Goal: Task Accomplishment & Management: Complete application form

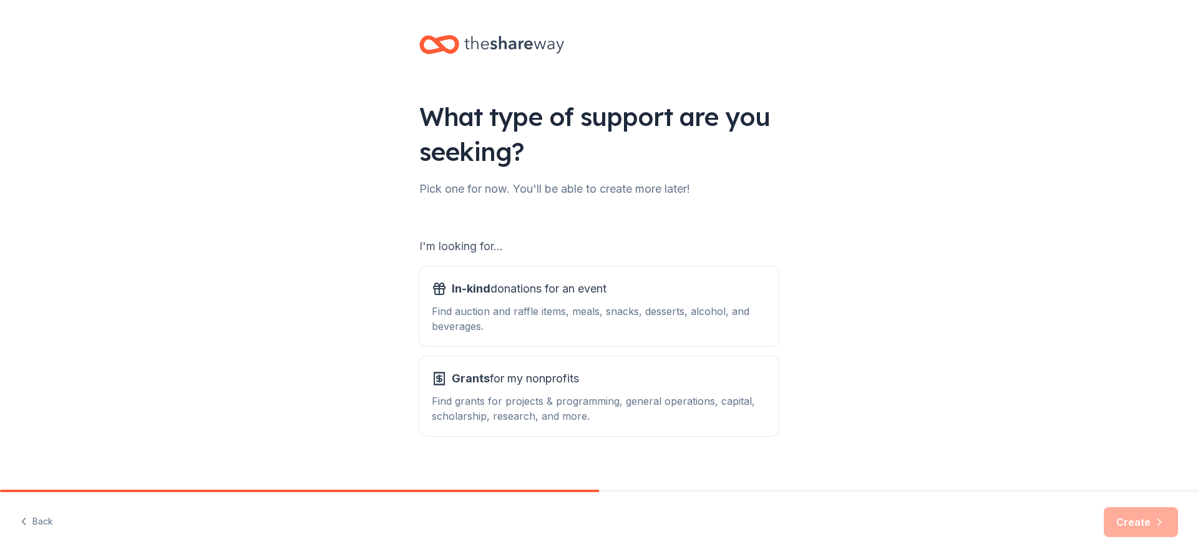
scroll to position [14, 0]
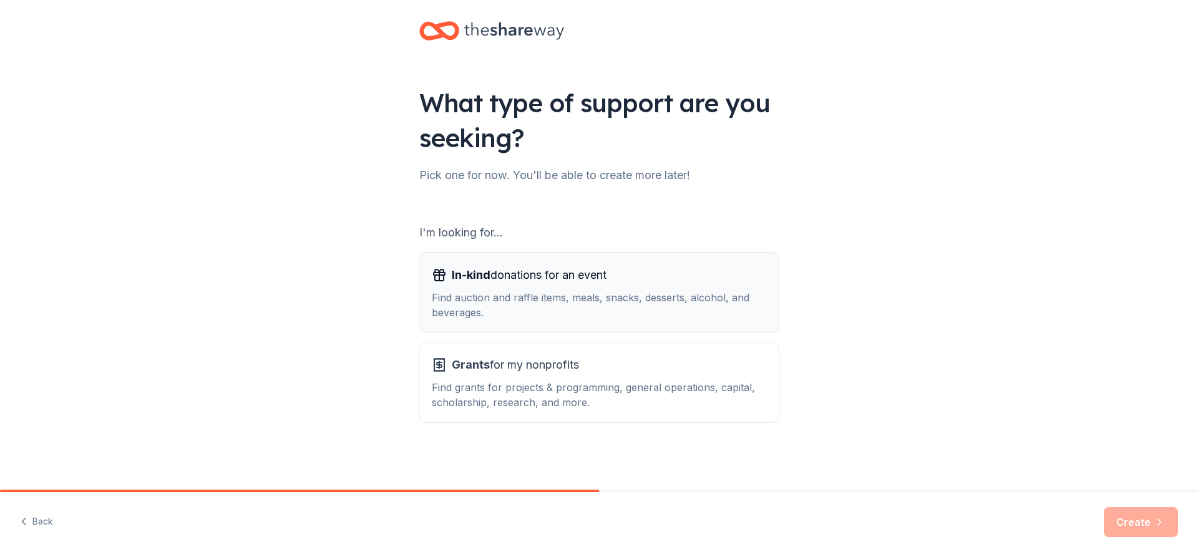
click at [589, 309] on div "Find auction and raffle items, meals, snacks, desserts, alcohol, and beverages." at bounding box center [599, 305] width 335 height 30
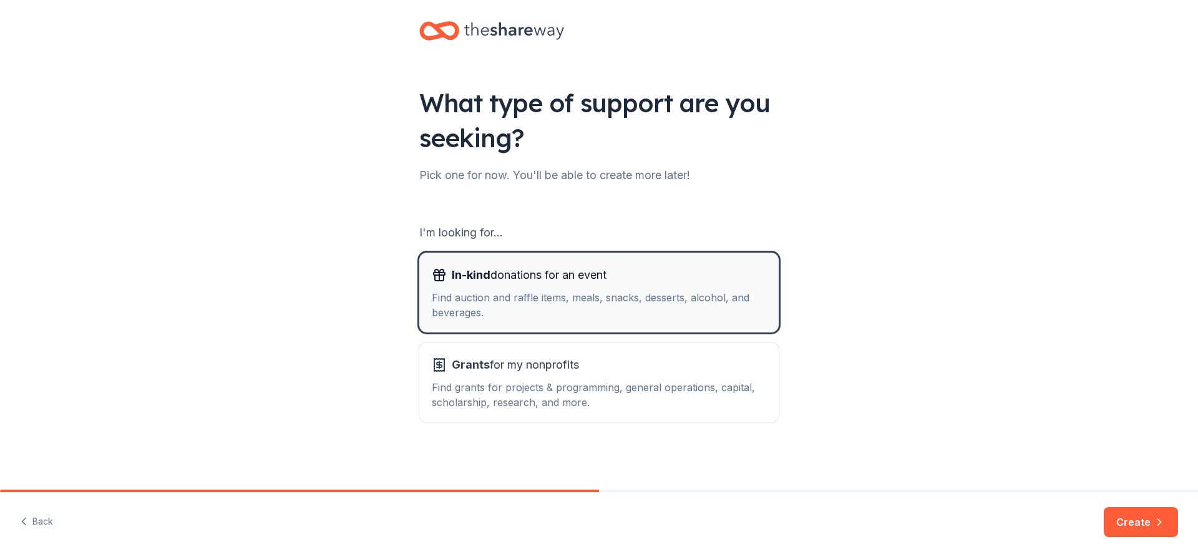
click at [540, 294] on div "Find auction and raffle items, meals, snacks, desserts, alcohol, and beverages." at bounding box center [599, 305] width 335 height 30
click at [1125, 524] on button "Create" at bounding box center [1141, 522] width 74 height 30
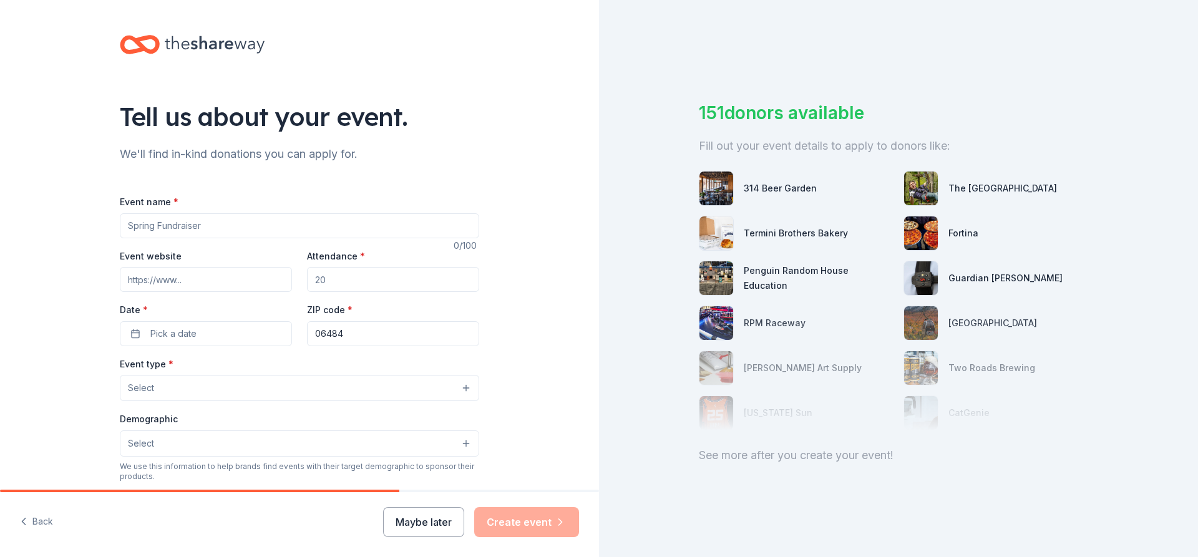
drag, startPoint x: 278, startPoint y: 224, endPoint x: 241, endPoint y: 221, distance: 37.0
click at [272, 224] on input "Event name *" at bounding box center [299, 225] width 359 height 25
type input "[PERSON_NAME] to Benefit Chief [PERSON_NAME]"
click at [225, 284] on input "Event website" at bounding box center [206, 279] width 172 height 25
paste input "https://www.facebook.com/share/19jUqvAEgX/"
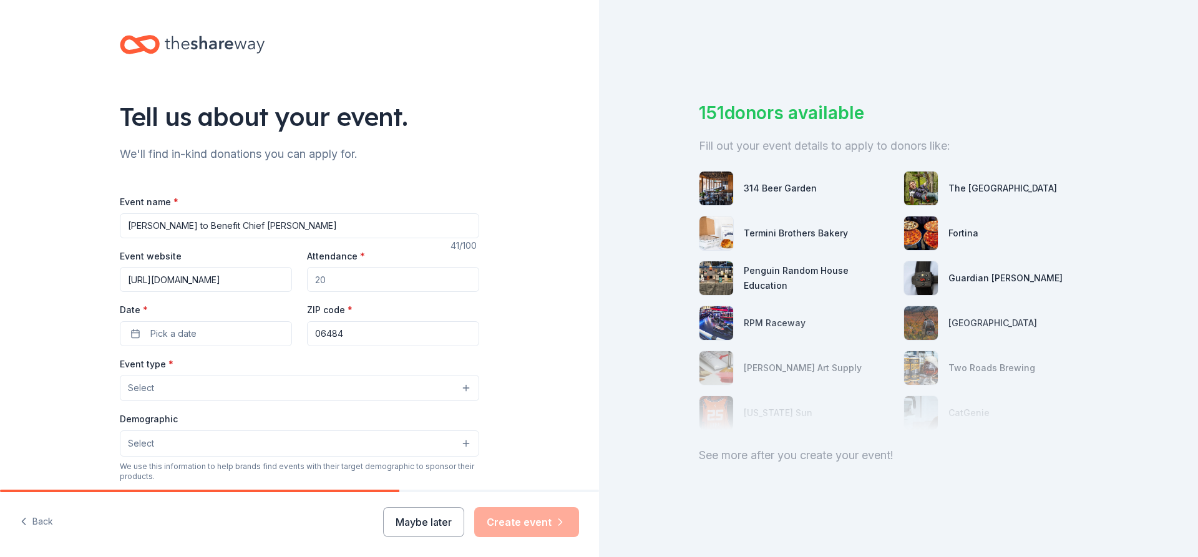
scroll to position [0, 38]
type input "https://www.facebook.com/share/19jUqvAEgX/"
drag, startPoint x: 379, startPoint y: 281, endPoint x: 391, endPoint y: 283, distance: 12.0
click at [386, 283] on input "Attendance *" at bounding box center [393, 279] width 172 height 25
type input "300"
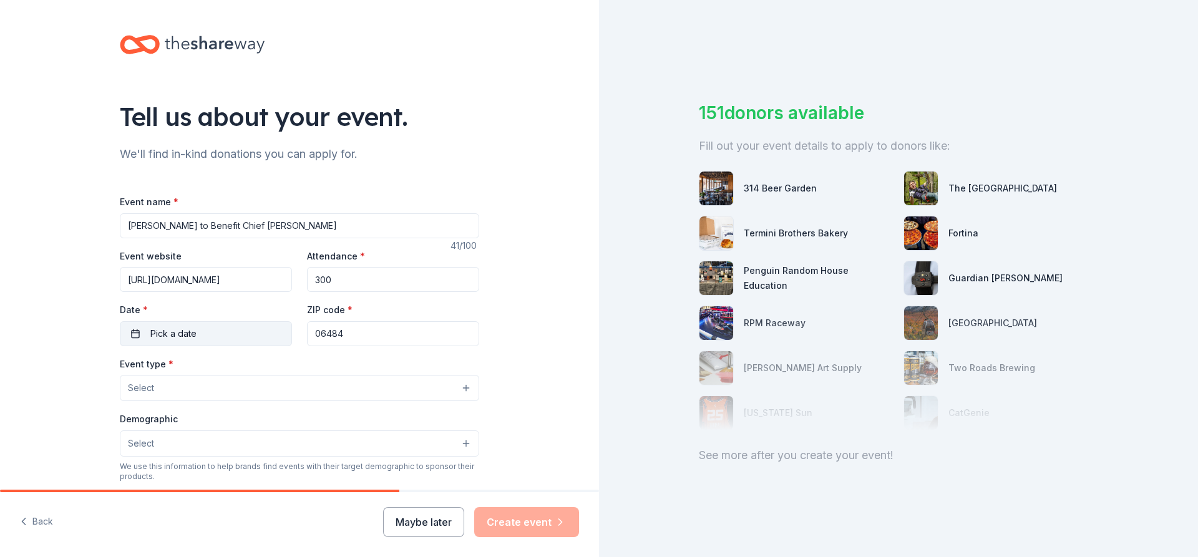
drag, startPoint x: 166, startPoint y: 326, endPoint x: 171, endPoint y: 331, distance: 6.6
click at [168, 330] on span "Pick a date" at bounding box center [173, 333] width 46 height 15
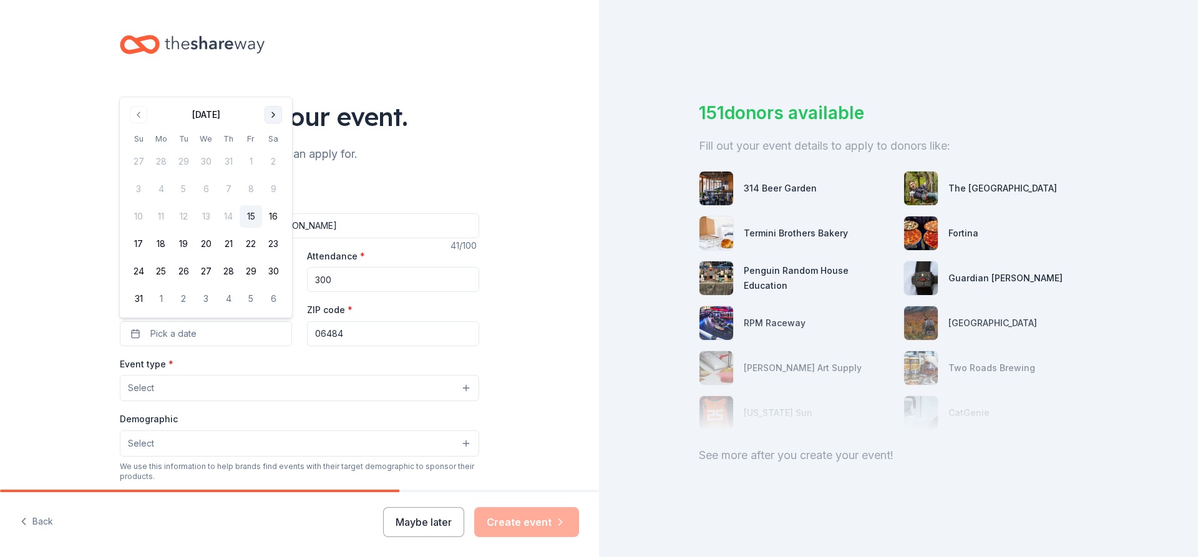
click at [279, 114] on button "Go to next month" at bounding box center [273, 114] width 17 height 17
click at [279, 114] on div "Tell us about your event." at bounding box center [299, 116] width 359 height 35
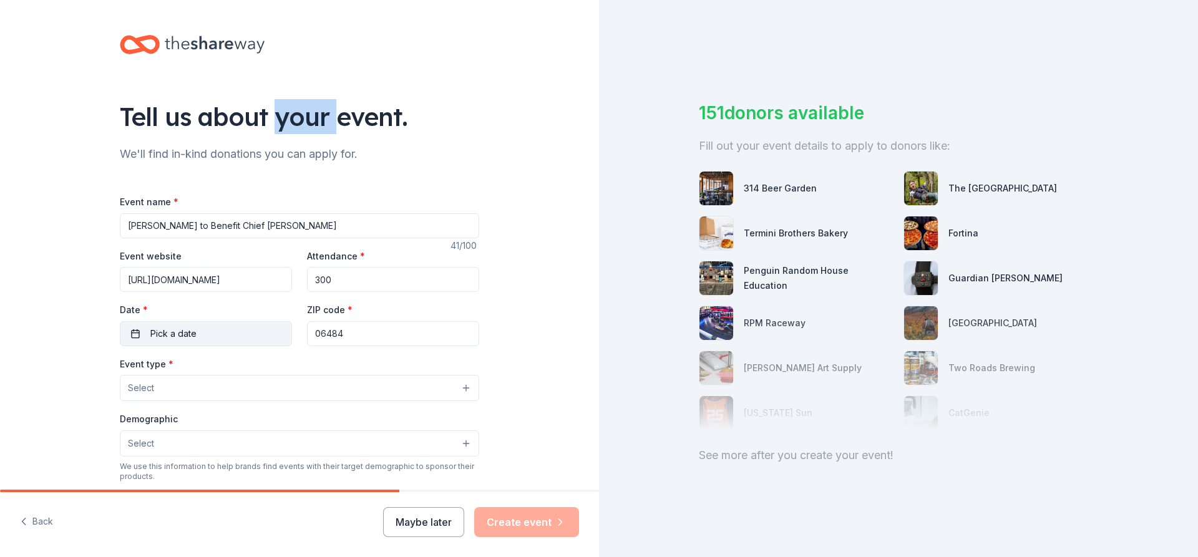
click at [197, 333] on button "Pick a date" at bounding box center [206, 333] width 172 height 25
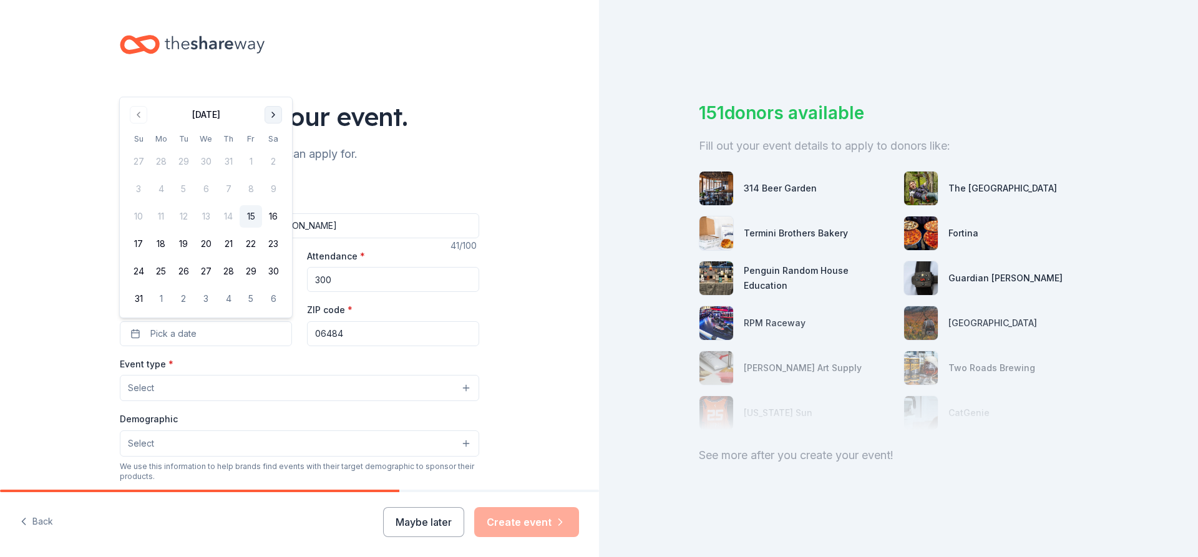
click at [272, 113] on button "Go to next month" at bounding box center [273, 114] width 17 height 17
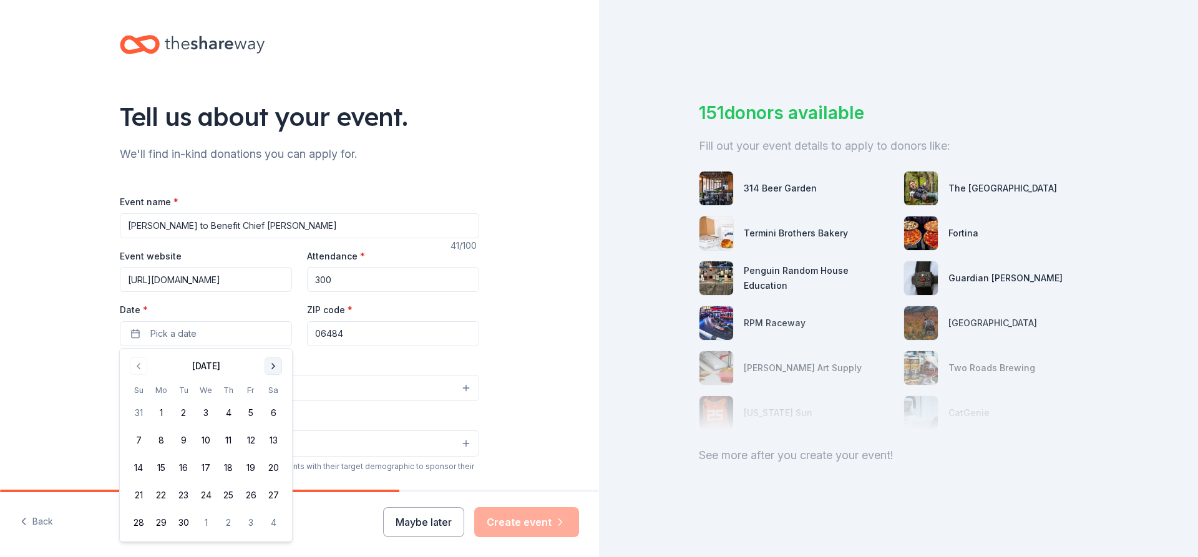
click at [276, 364] on button "Go to next month" at bounding box center [273, 366] width 17 height 17
click at [272, 413] on button "4" at bounding box center [273, 413] width 22 height 22
click at [536, 342] on div "Tell us about your event. We'll find in-kind donations you can apply for. Event…" at bounding box center [299, 415] width 599 height 831
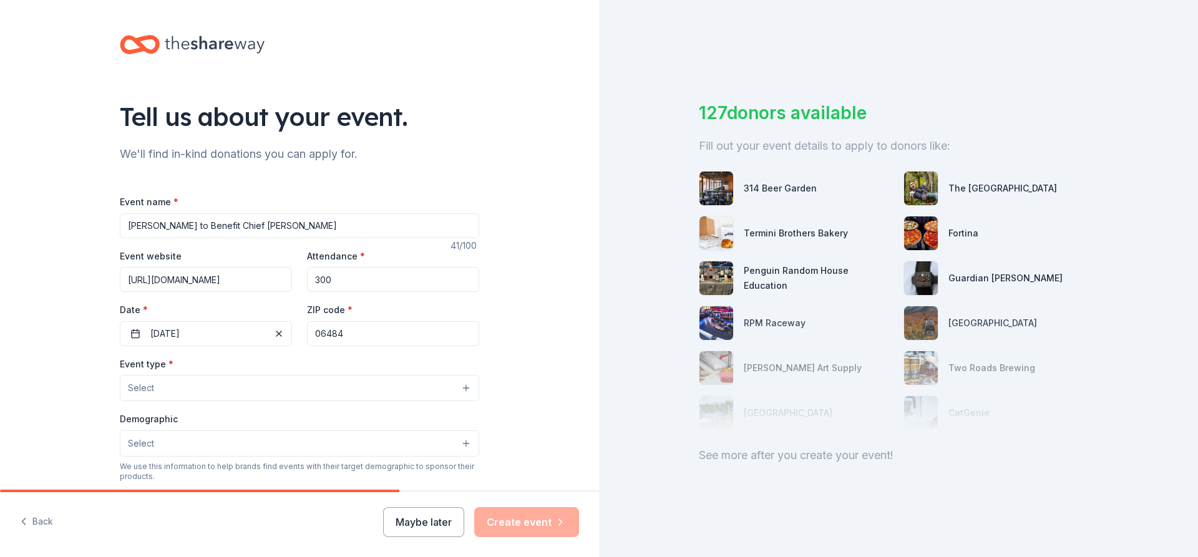
click at [472, 386] on button "Select" at bounding box center [299, 388] width 359 height 26
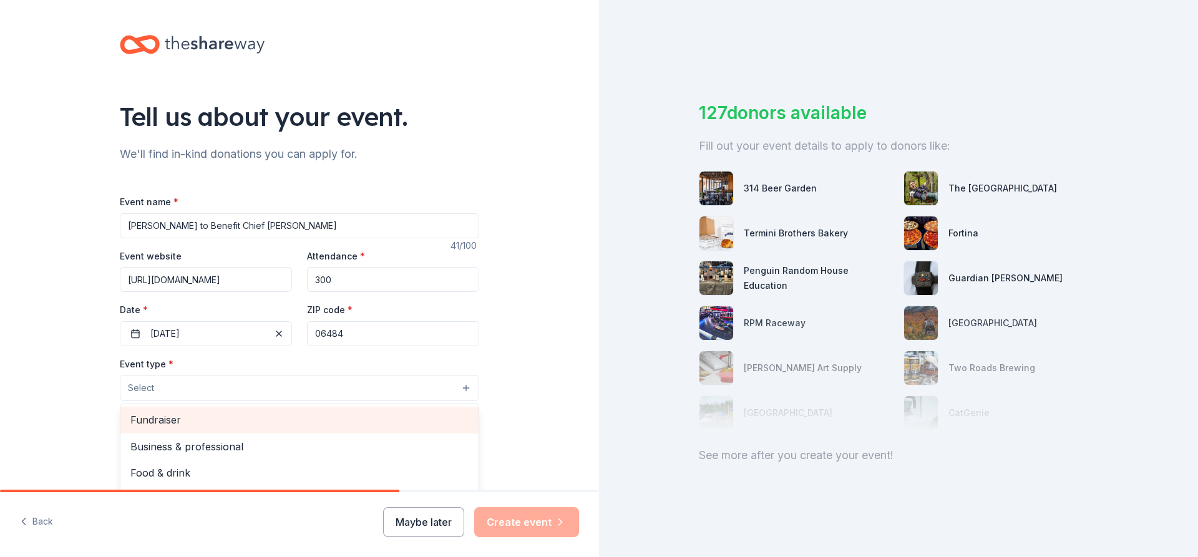
click at [283, 421] on span "Fundraiser" at bounding box center [299, 420] width 338 height 16
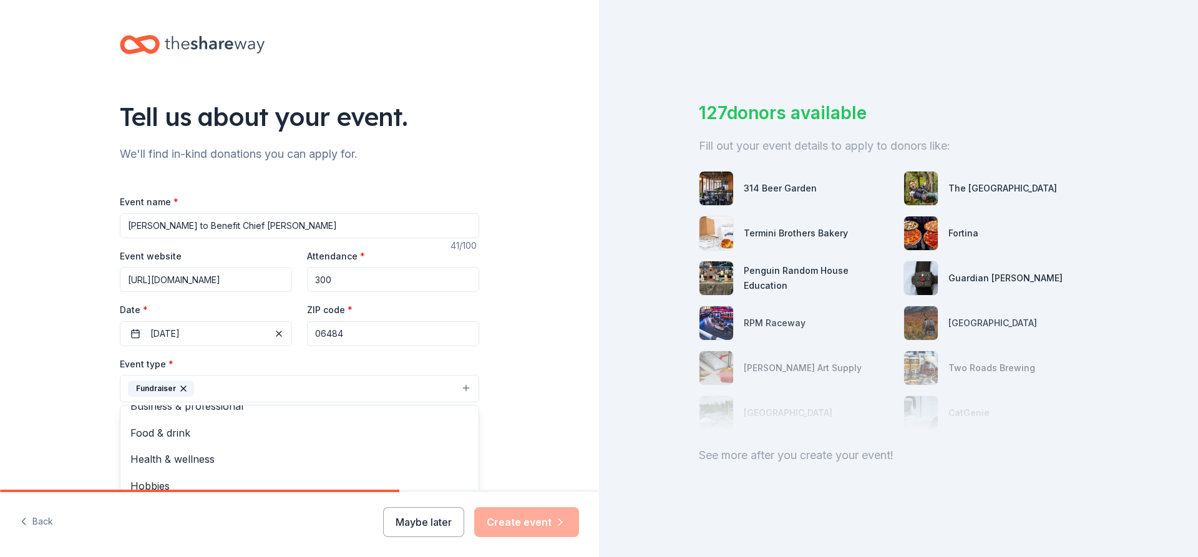
click at [529, 391] on div "Tell us about your event. We'll find in-kind donations you can apply for. Event…" at bounding box center [299, 416] width 599 height 832
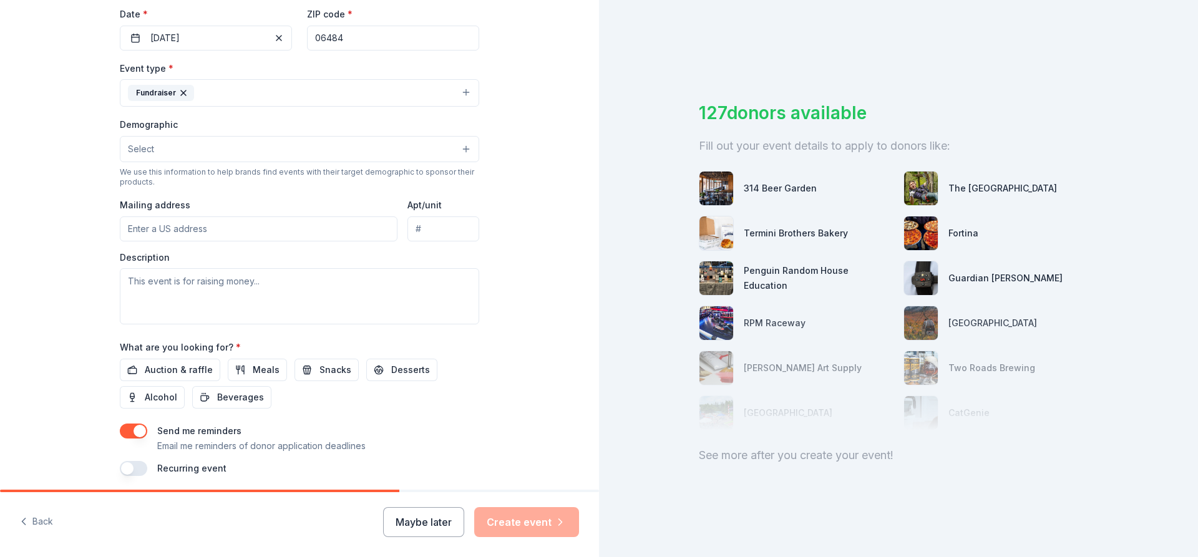
scroll to position [300, 0]
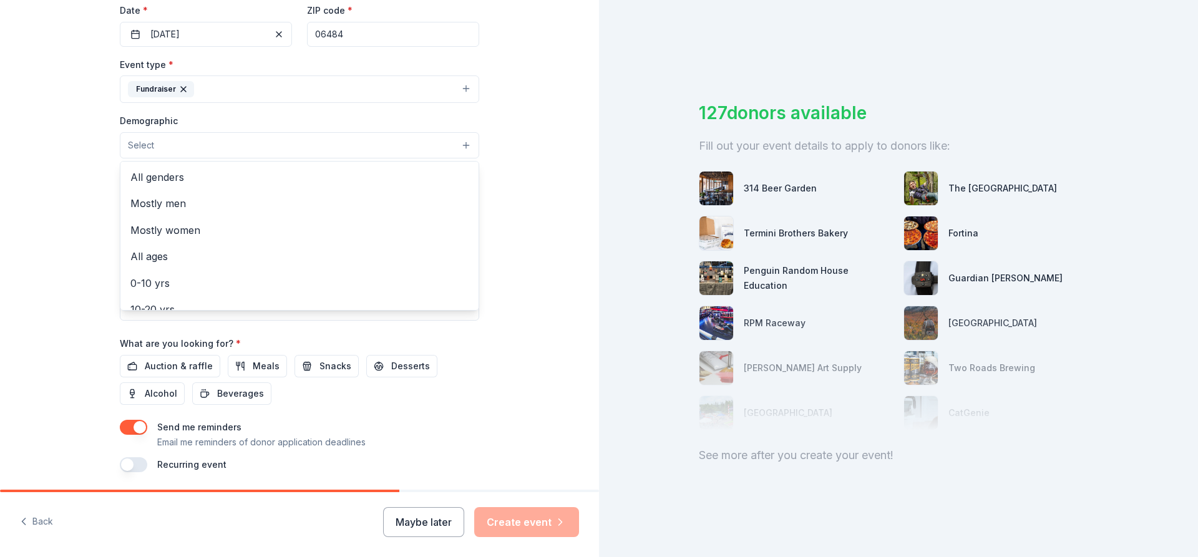
click at [470, 142] on button "Select" at bounding box center [299, 145] width 359 height 26
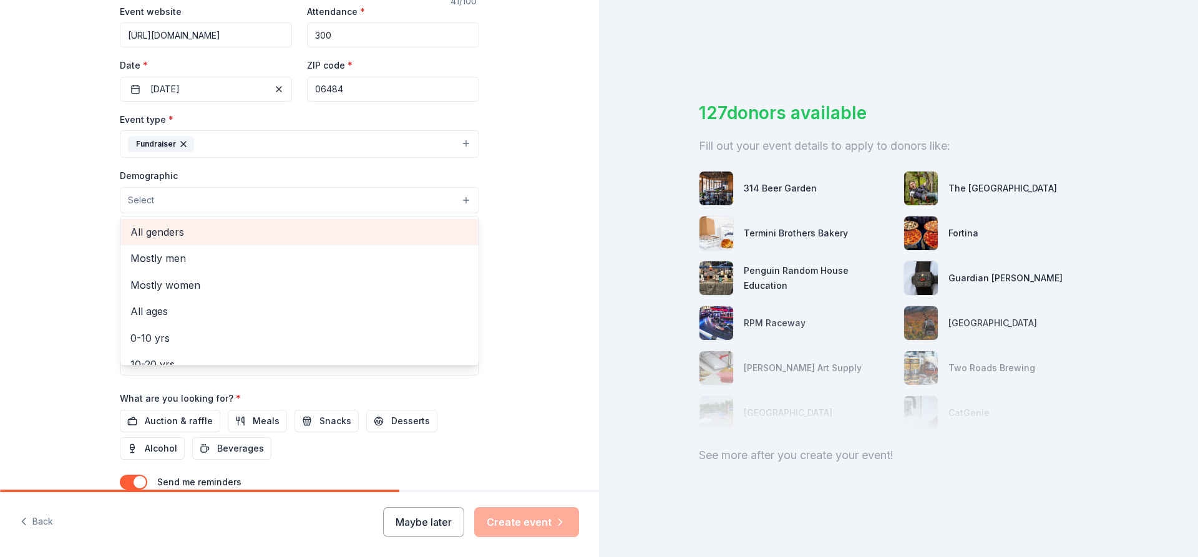
scroll to position [225, 0]
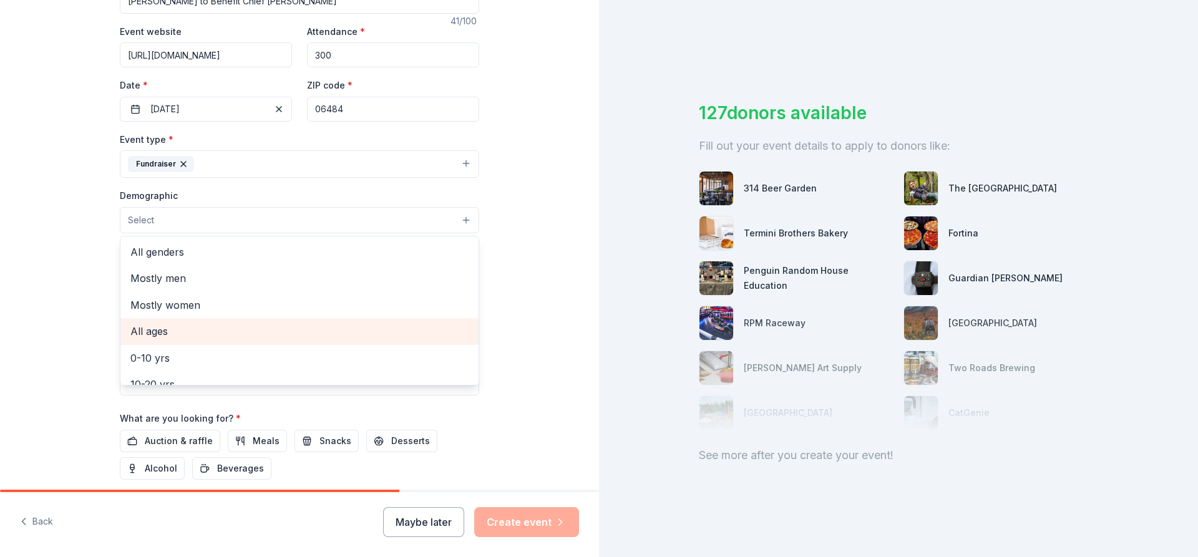
click at [189, 333] on span "All ages" at bounding box center [299, 331] width 338 height 16
click at [560, 252] on div "Tell us about your event. We'll find in-kind donations you can apply for. Event…" at bounding box center [299, 191] width 599 height 833
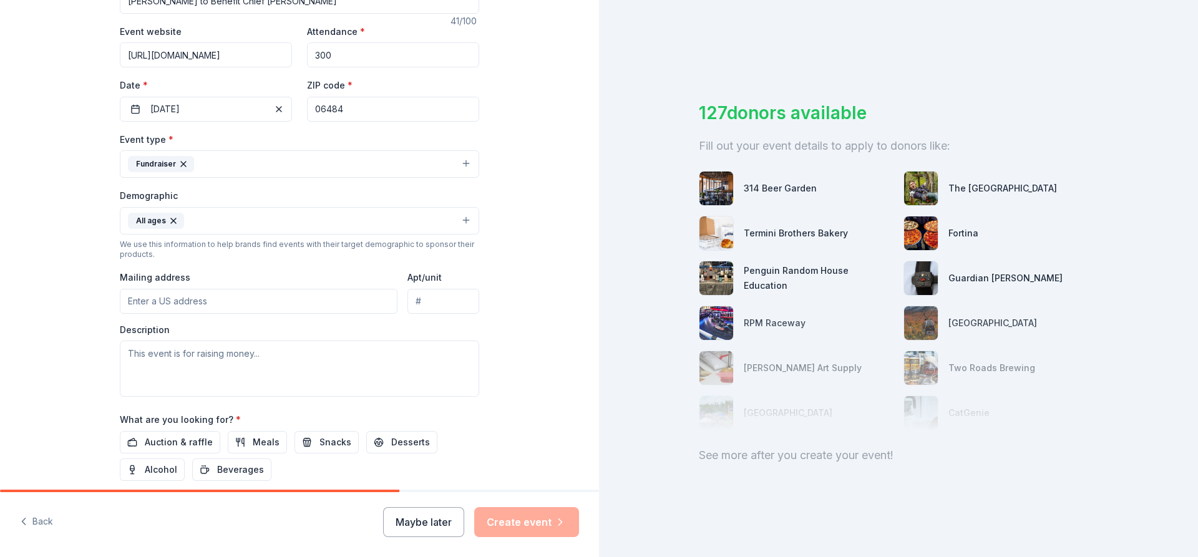
click at [221, 300] on input "Mailing address" at bounding box center [259, 301] width 278 height 25
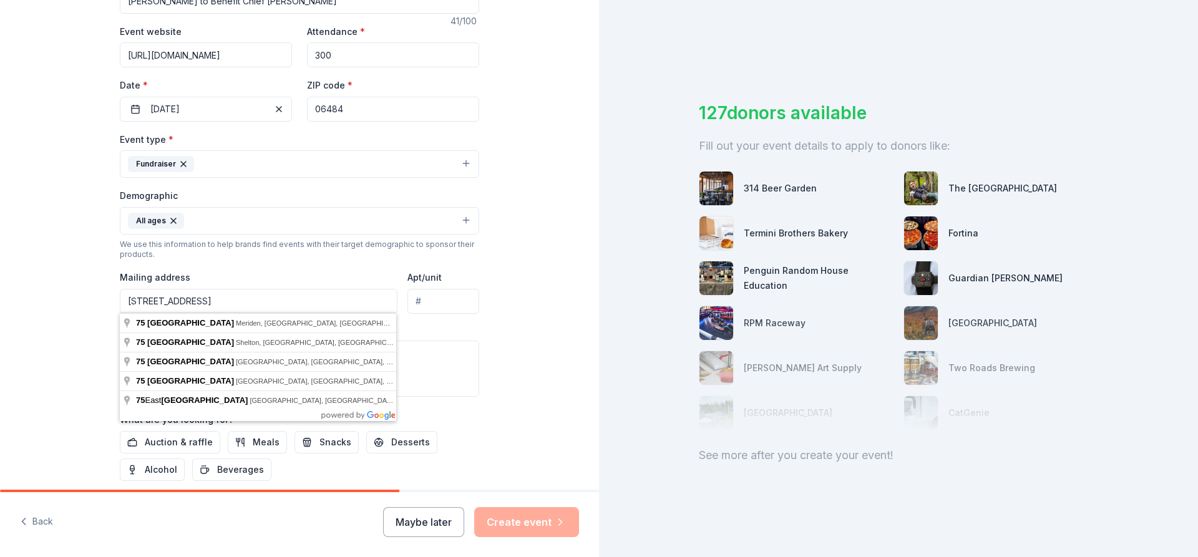
type input "75 myrtle Street"
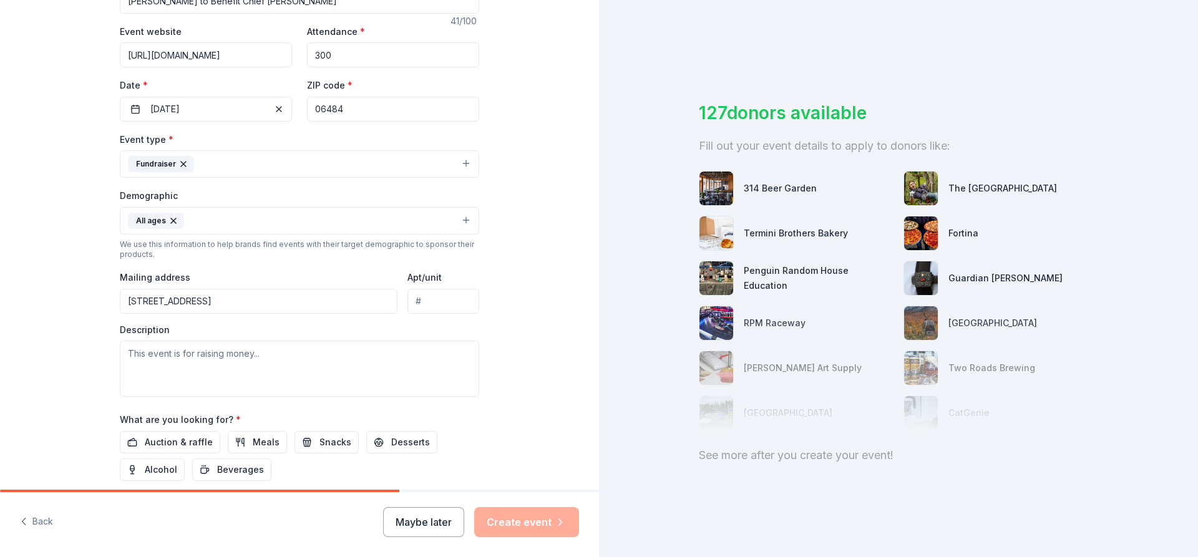
click at [514, 331] on div "Tell us about your event. We'll find in-kind donations you can apply for. Event…" at bounding box center [299, 191] width 599 height 833
click at [270, 354] on textarea at bounding box center [299, 369] width 359 height 56
click at [200, 442] on span "Auction & raffle" at bounding box center [179, 442] width 68 height 15
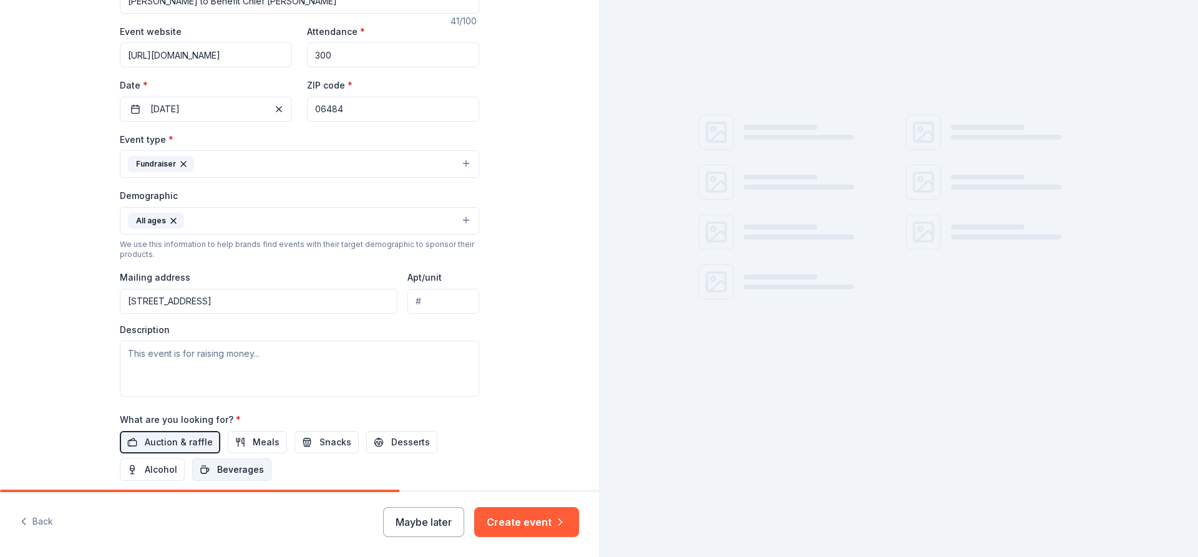
click at [239, 467] on span "Beverages" at bounding box center [240, 469] width 47 height 15
click at [401, 445] on span "Desserts" at bounding box center [410, 442] width 39 height 15
click at [341, 442] on span "Snacks" at bounding box center [336, 442] width 32 height 15
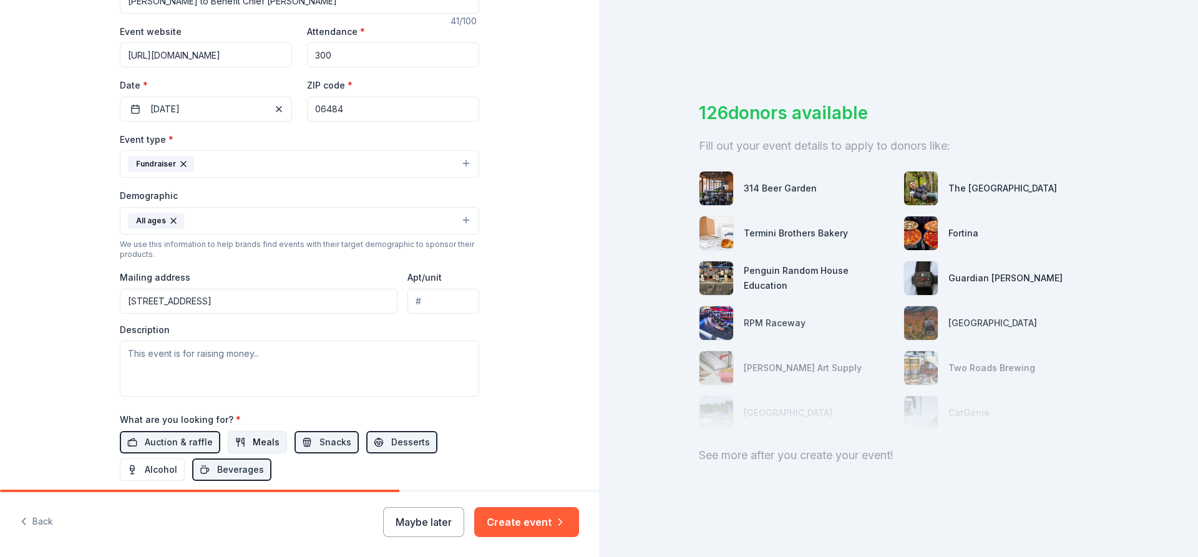
click at [271, 441] on span "Meals" at bounding box center [266, 442] width 27 height 15
click at [243, 379] on textarea at bounding box center [299, 369] width 359 height 56
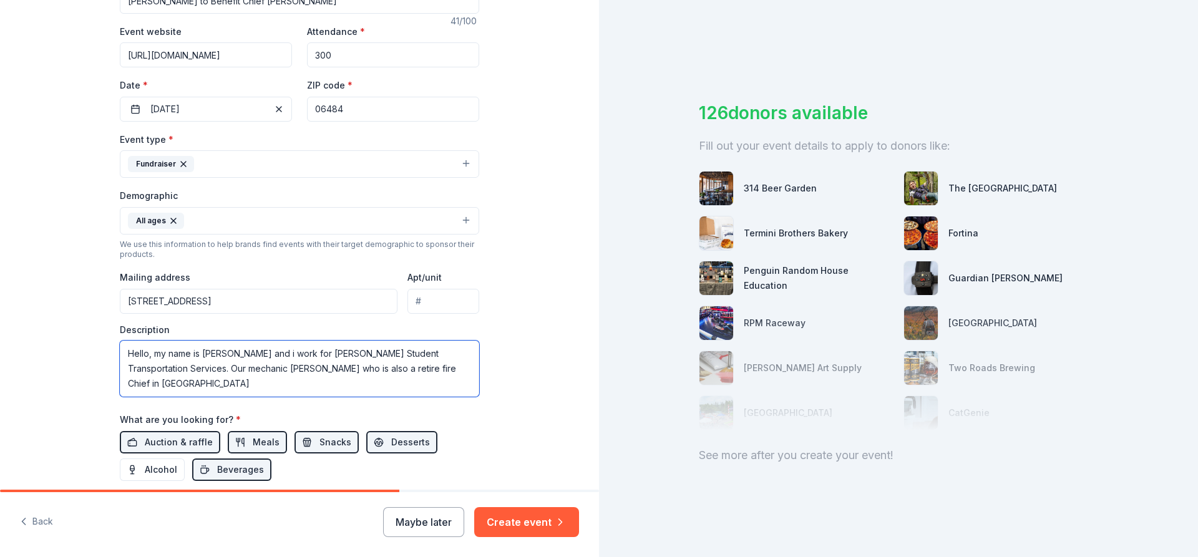
drag, startPoint x: 410, startPoint y: 391, endPoint x: 416, endPoint y: 383, distance: 10.4
click at [410, 391] on textarea "Hello, my name is Janet and i work for Shelton Student Transportation Services.…" at bounding box center [299, 369] width 359 height 56
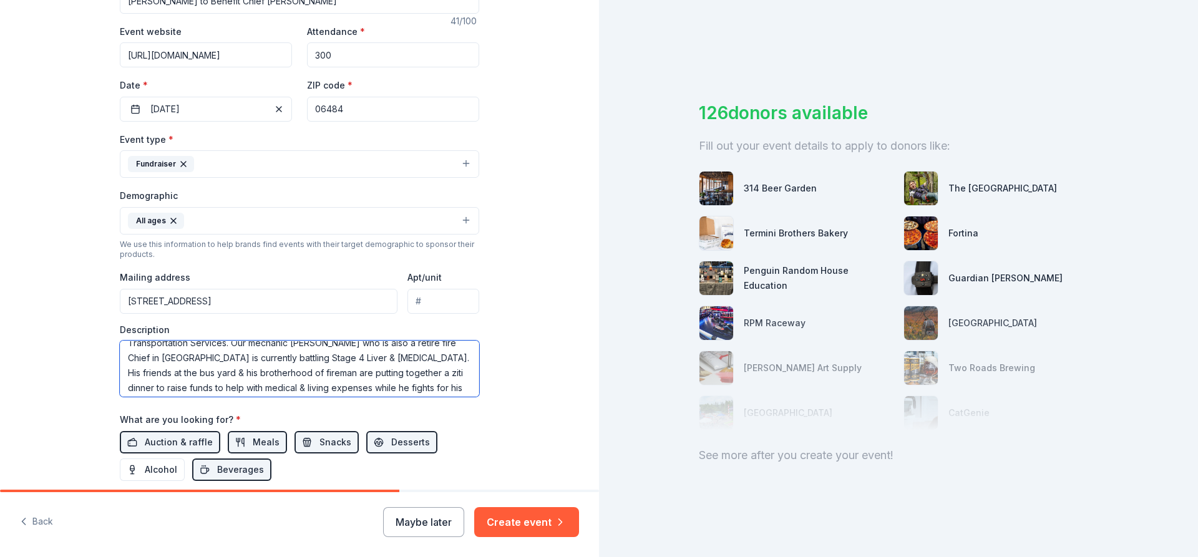
scroll to position [45, 0]
drag, startPoint x: 232, startPoint y: 382, endPoint x: 361, endPoint y: 379, distance: 129.2
click at [361, 379] on textarea "Hello, my name is Janet and i work for Shelton Student Transportation Services.…" at bounding box center [299, 369] width 359 height 56
paste textarea "we are reaching out with hope and compassion as we organize a special fundraise…"
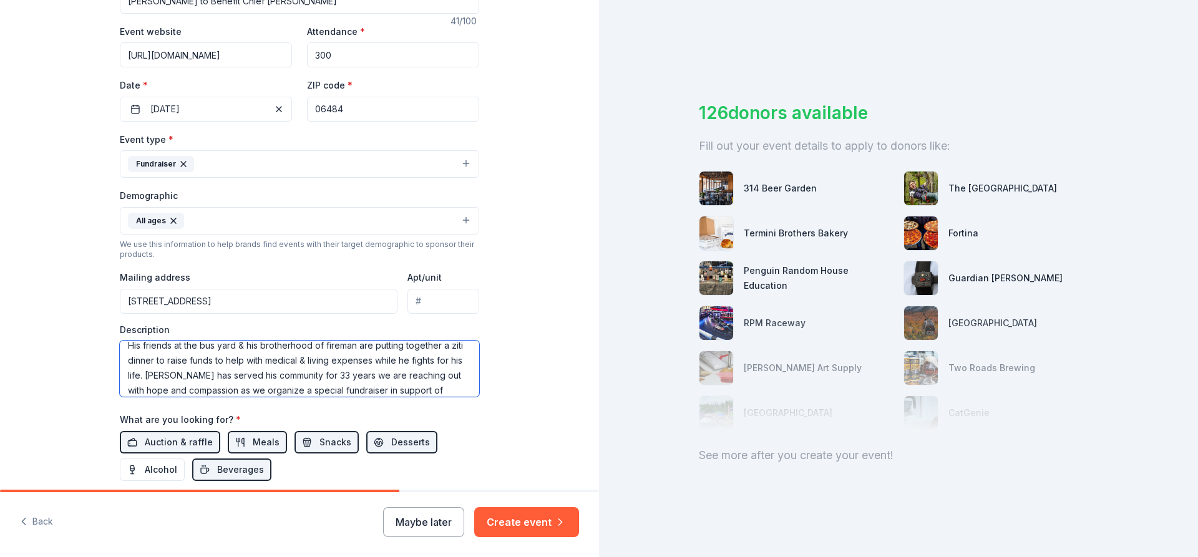
type textarea "Hello, my name is Janet and i work for Shelton Student Transportation Services.…"
drag, startPoint x: 333, startPoint y: 391, endPoint x: 0, endPoint y: 238, distance: 366.1
click at [120, 341] on textarea "Hello, my name is Janet and i work for Shelton Student Transportation Services.…" at bounding box center [299, 369] width 359 height 56
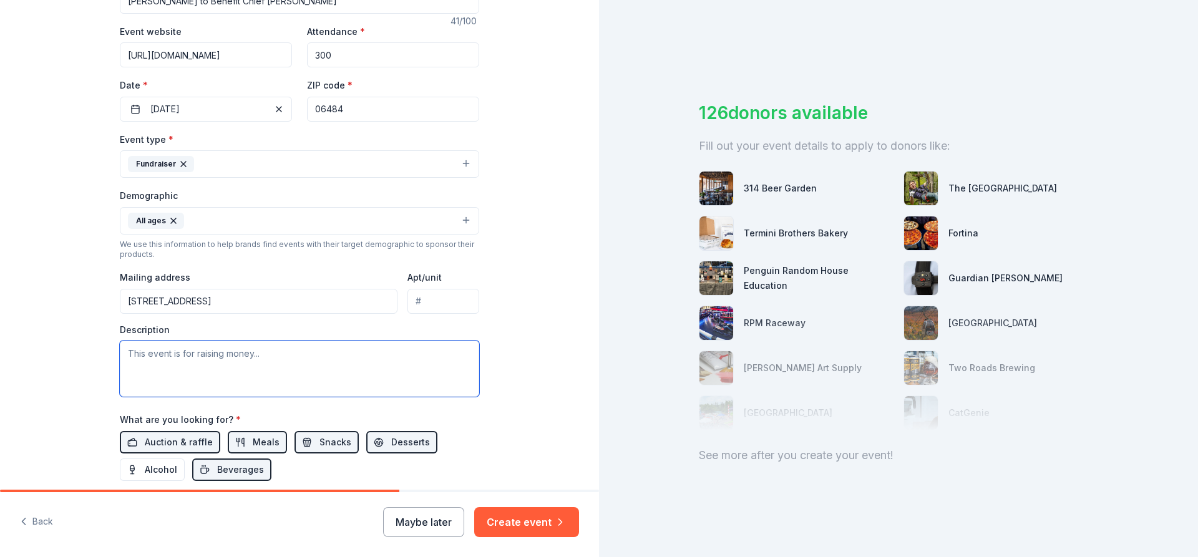
paste textarea "On behalf of White Hills Company NO. 5 Firehouse and the Committee Of Shelton S…"
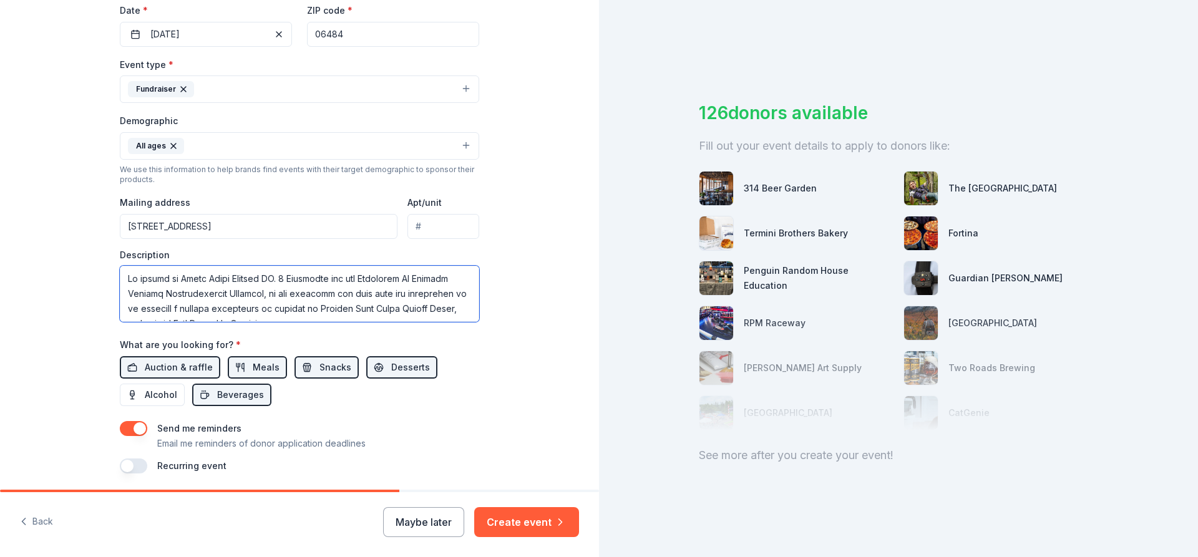
click at [329, 294] on textarea at bounding box center [299, 294] width 359 height 56
click at [587, 303] on div "Tell us about your event. We'll find in-kind donations you can apply for. Event…" at bounding box center [299, 116] width 599 height 833
click at [381, 285] on textarea at bounding box center [299, 294] width 359 height 56
click at [346, 285] on textarea at bounding box center [299, 294] width 359 height 56
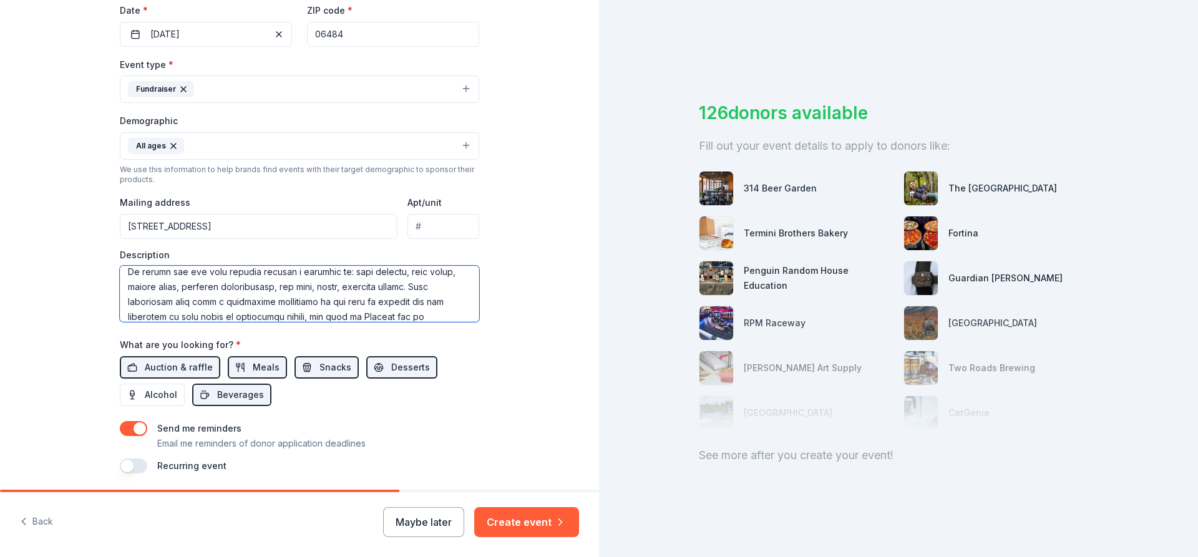
click at [385, 286] on textarea at bounding box center [299, 294] width 359 height 56
click at [366, 303] on textarea at bounding box center [299, 294] width 359 height 56
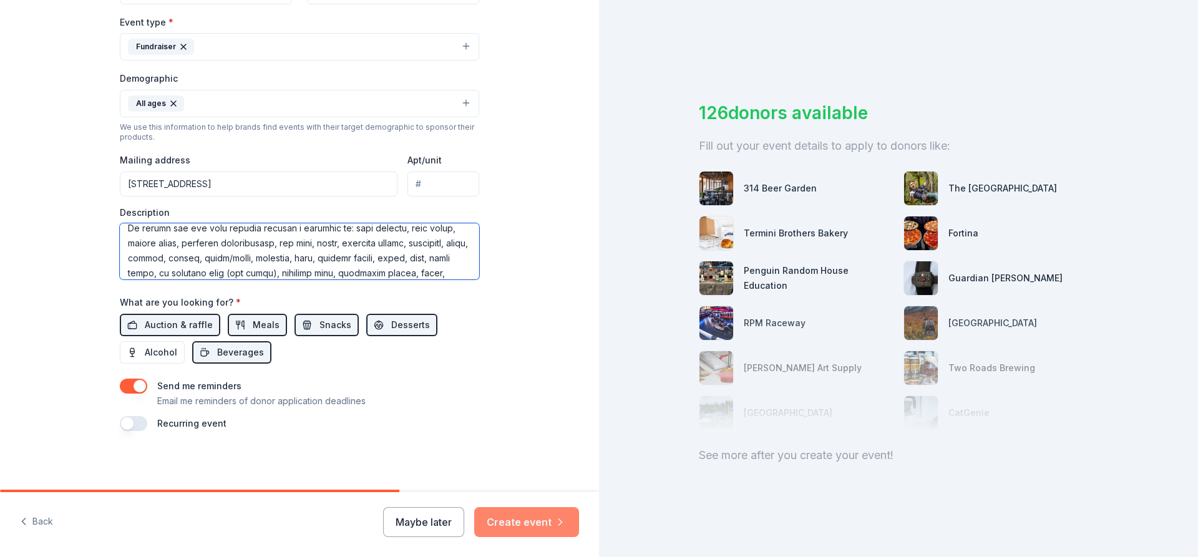
type textarea "On behalf of White Hills Company NO. 5 Firehouse and the Committee Of Shelton S…"
click at [549, 535] on button "Create event" at bounding box center [526, 522] width 105 height 30
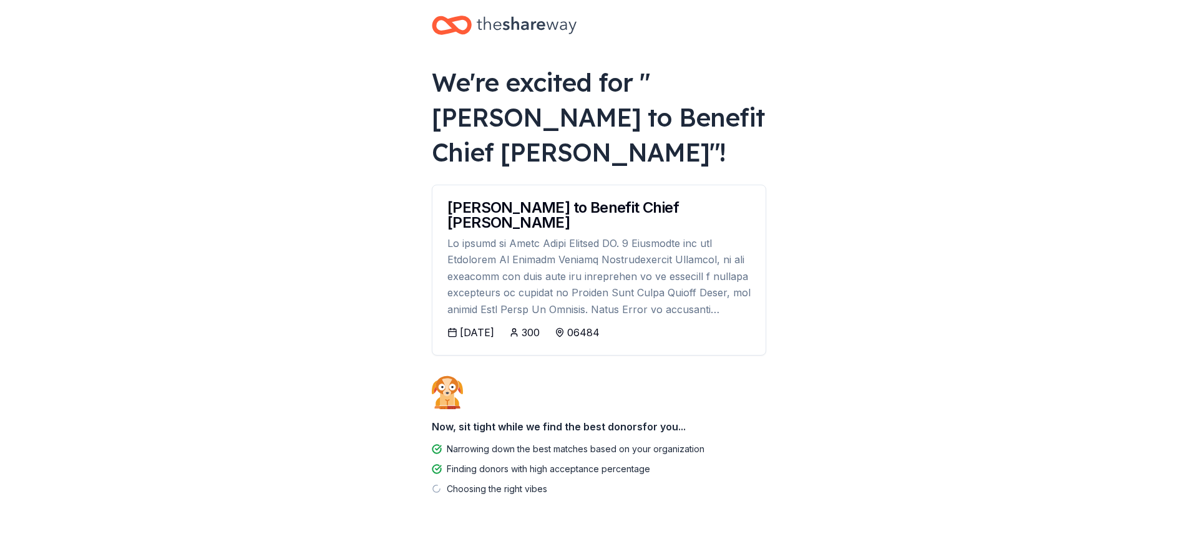
scroll to position [21, 0]
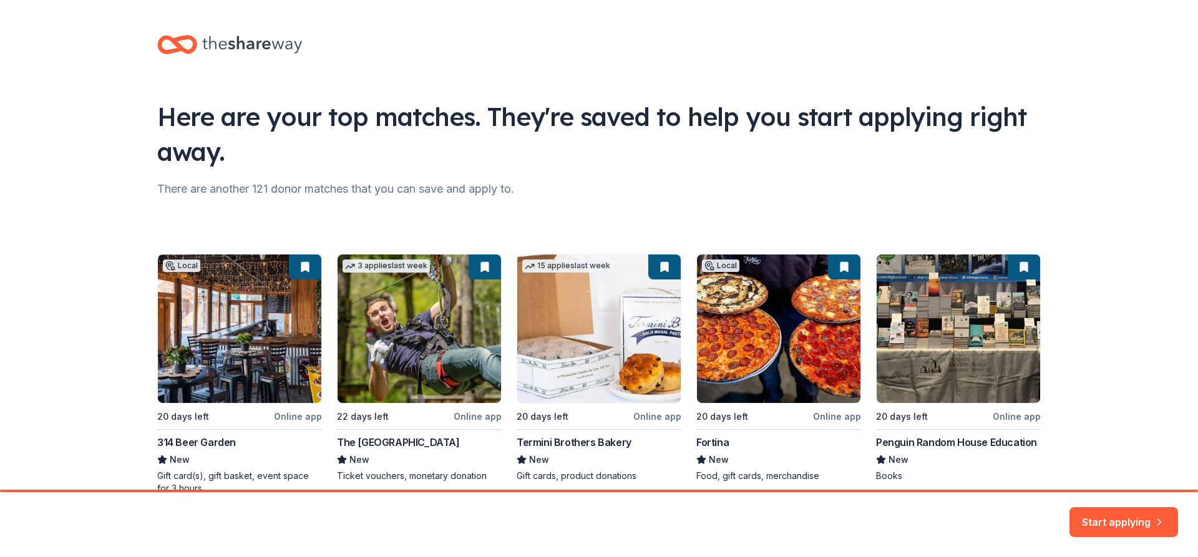
scroll to position [65, 0]
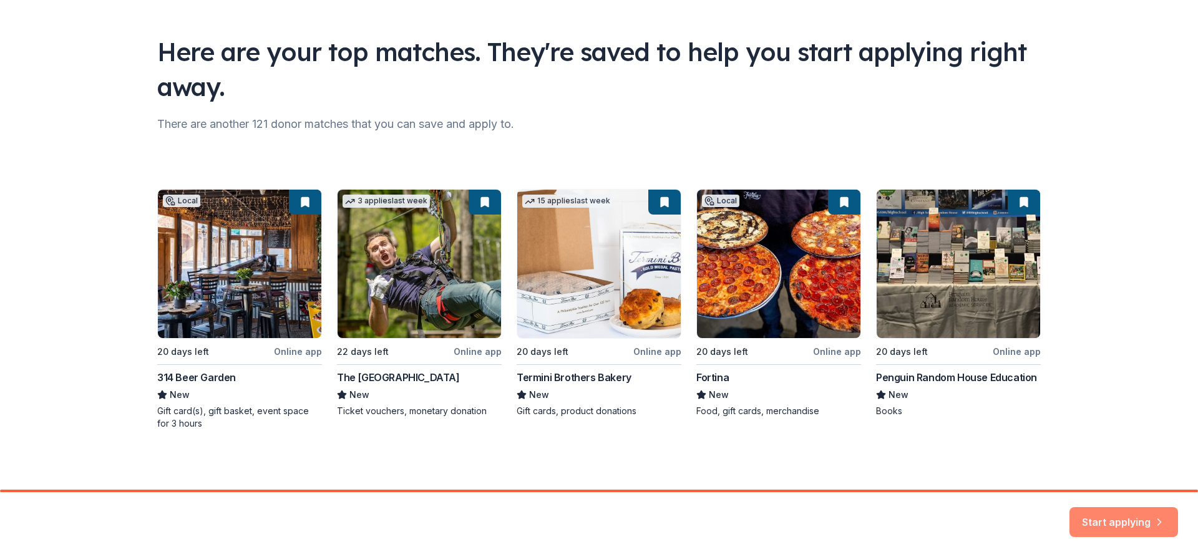
click at [1146, 517] on button "Start applying" at bounding box center [1124, 515] width 109 height 30
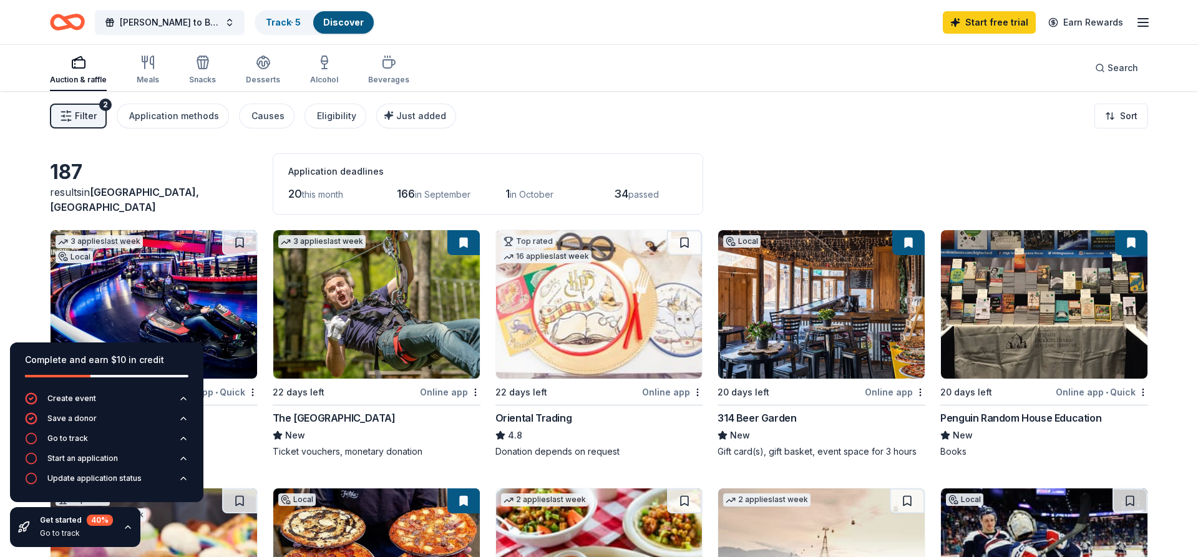
scroll to position [127, 0]
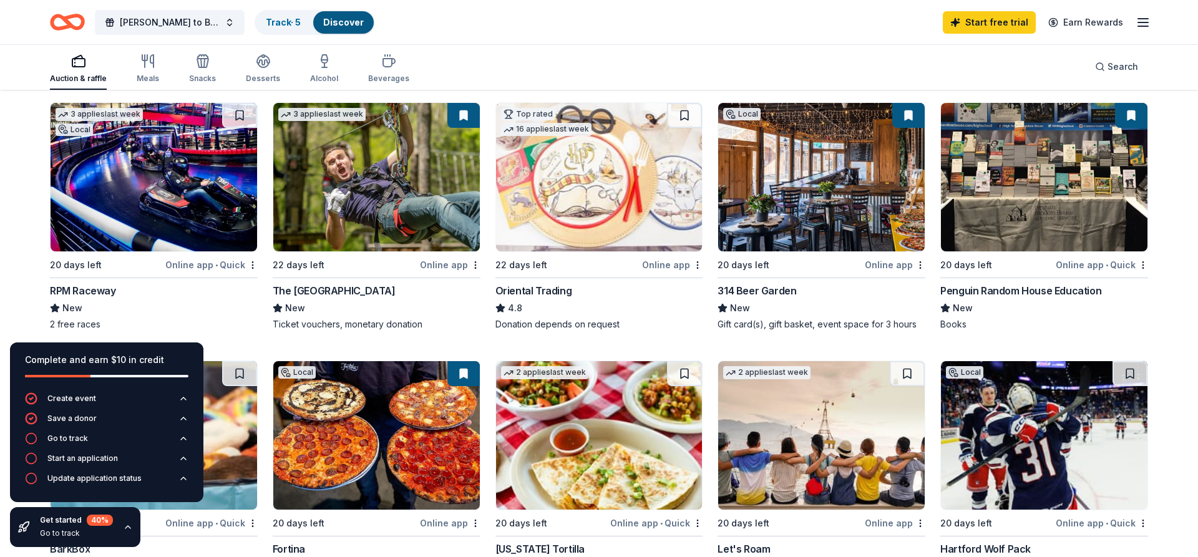
click at [197, 195] on img at bounding box center [154, 177] width 207 height 149
click at [207, 21] on span "[PERSON_NAME] to Benefit Chief [PERSON_NAME]" at bounding box center [170, 22] width 100 height 15
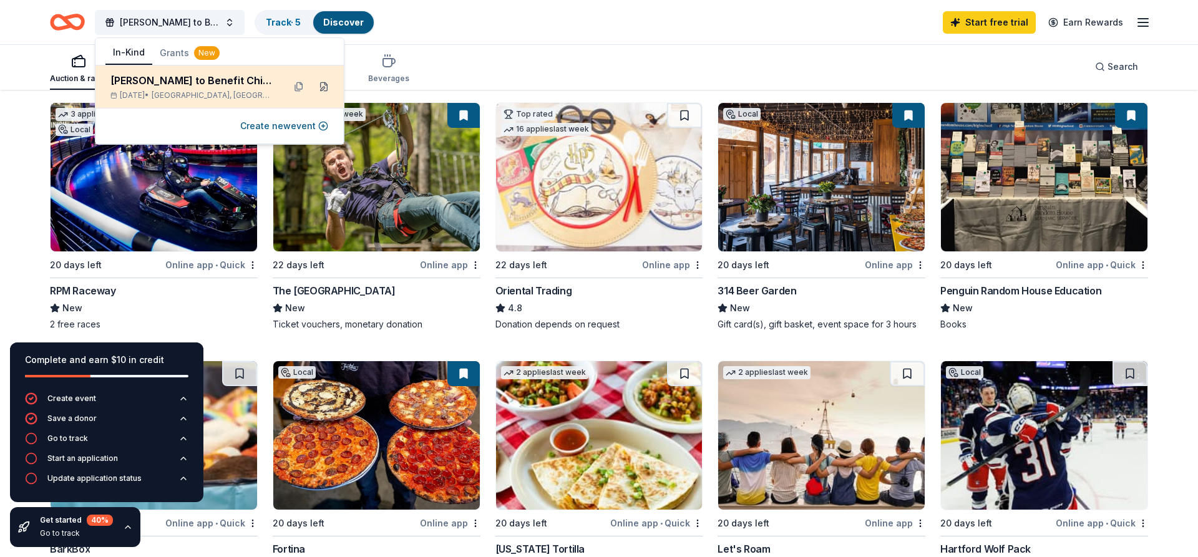
click at [323, 85] on button at bounding box center [324, 87] width 20 height 20
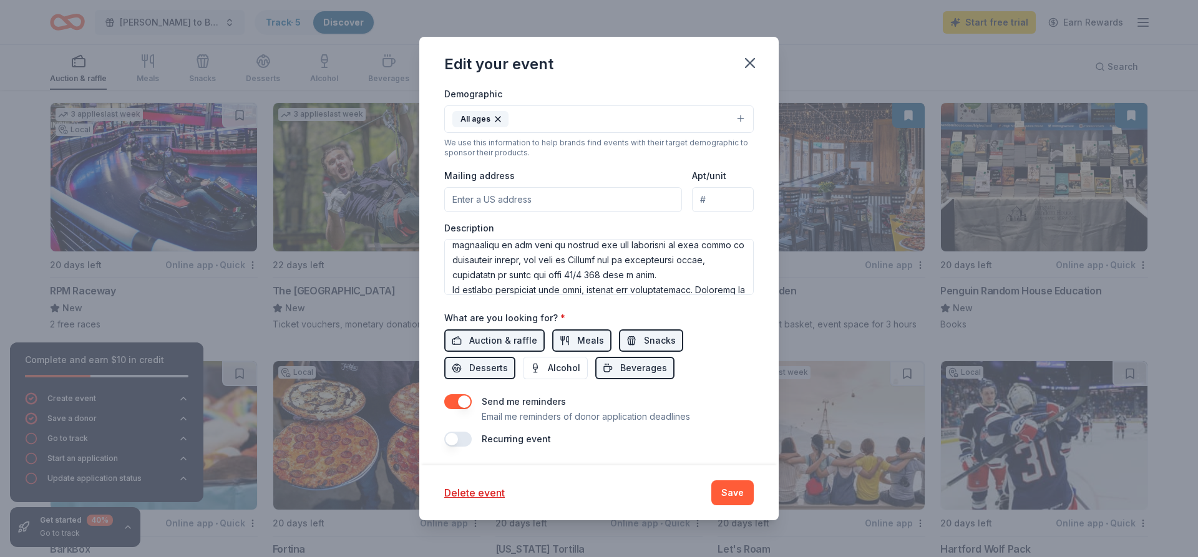
scroll to position [315, 0]
click at [618, 267] on textarea at bounding box center [599, 267] width 310 height 56
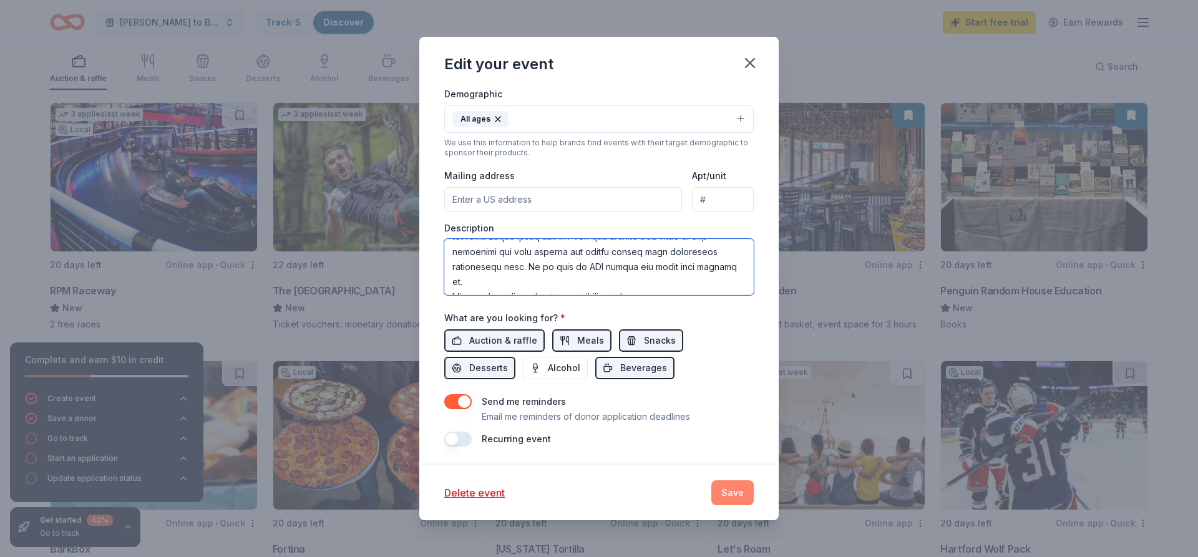
type textarea "On behalf of White Hills Company NO. 5 Firehouse and the Committee Of Shelton S…"
click at [727, 497] on button "Save" at bounding box center [732, 493] width 42 height 25
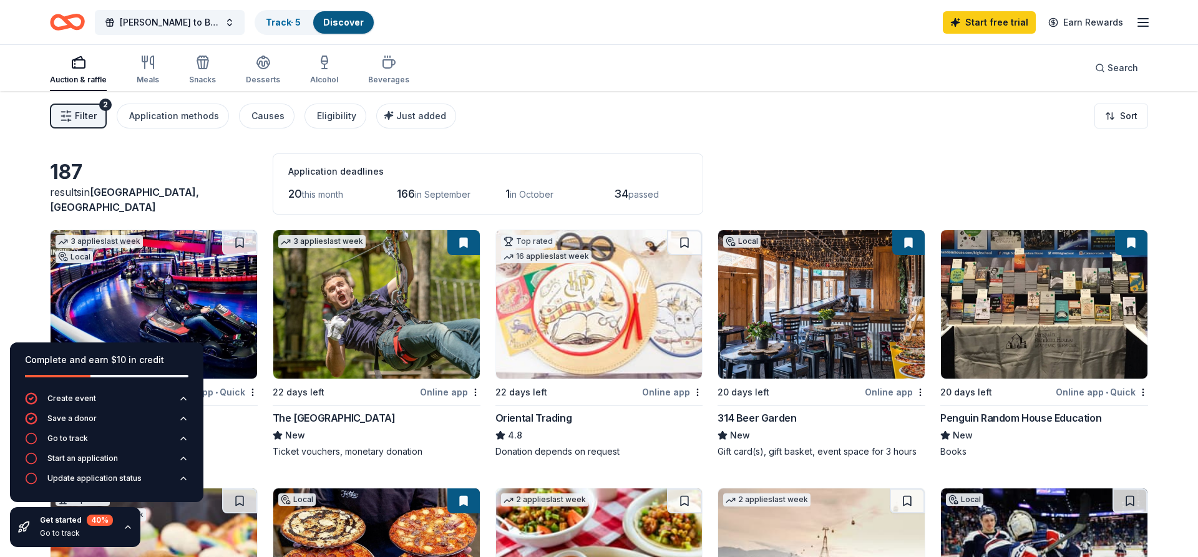
click at [203, 295] on img at bounding box center [154, 304] width 207 height 149
click at [387, 338] on img at bounding box center [376, 304] width 207 height 149
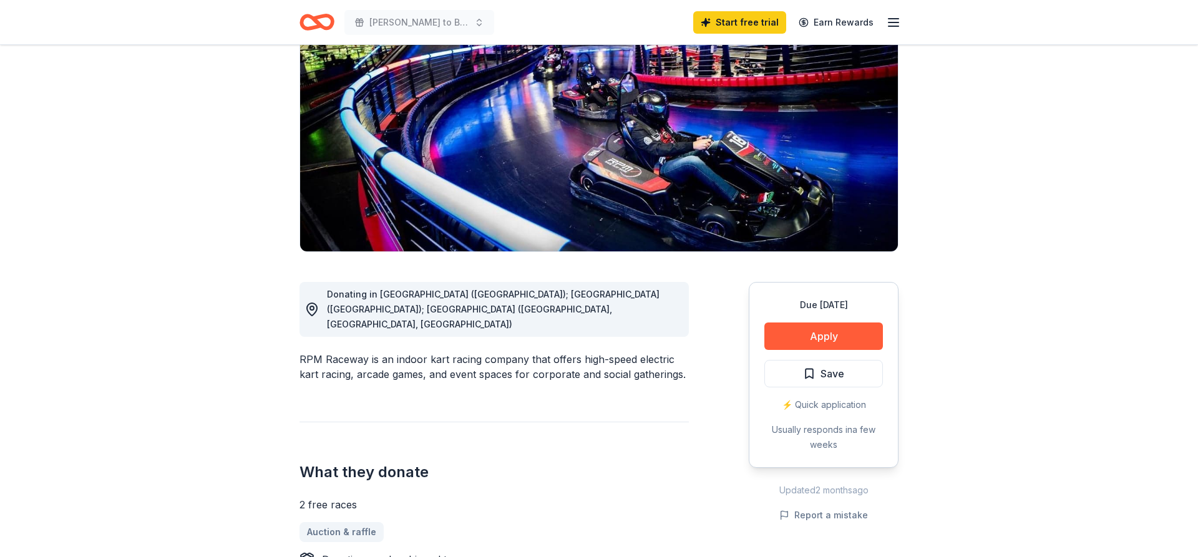
scroll to position [191, 0]
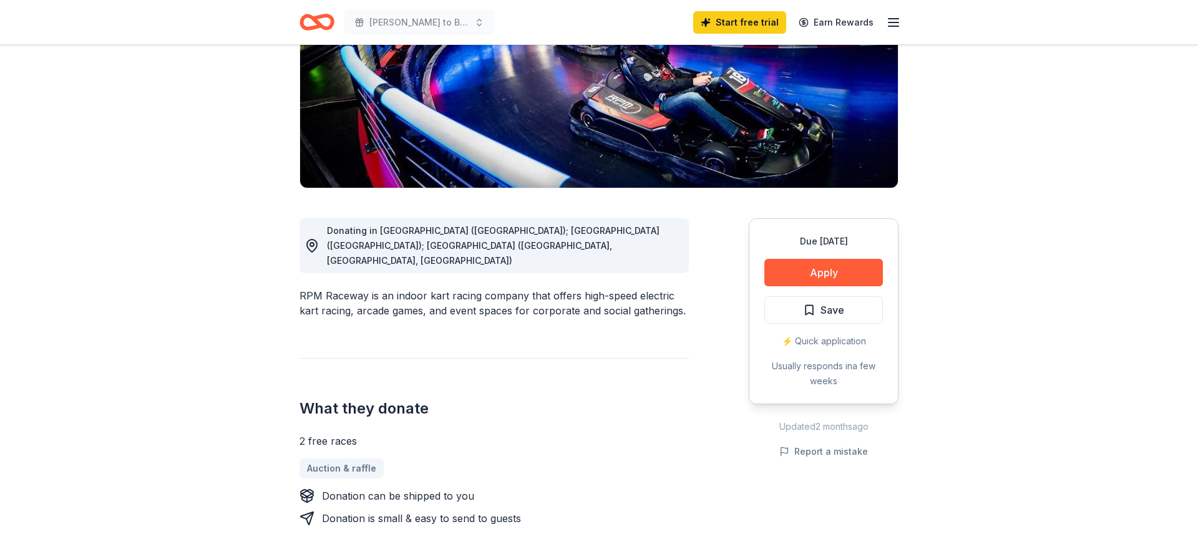
click at [780, 286] on div "Due [DATE] Apply Save ⚡️ Quick application Usually responds in a few weeks" at bounding box center [824, 311] width 150 height 186
click at [789, 275] on button "Apply" at bounding box center [823, 272] width 119 height 27
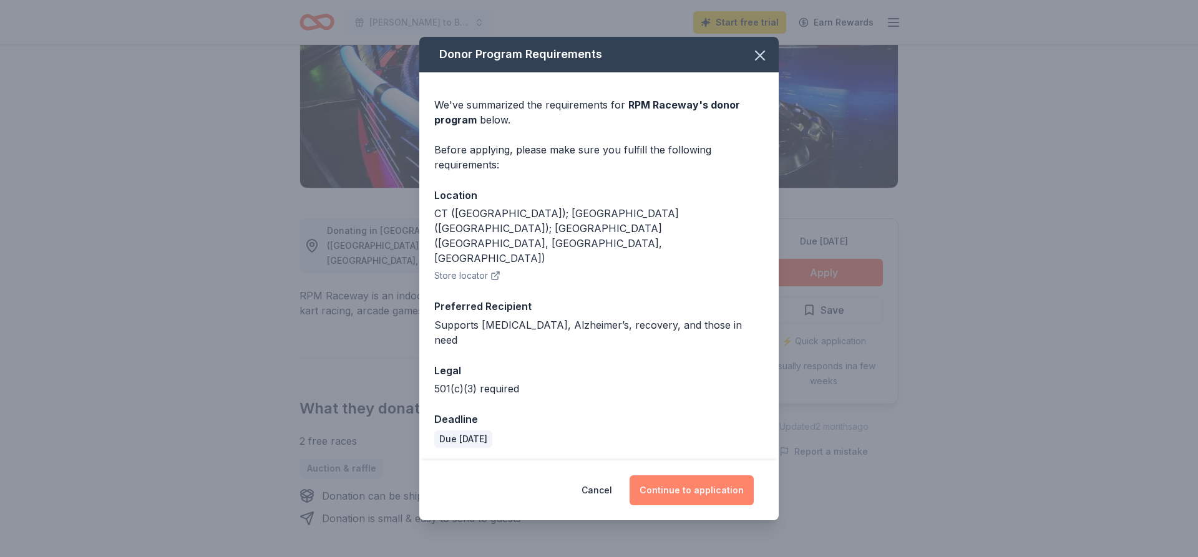
click at [745, 476] on button "Continue to application" at bounding box center [692, 491] width 124 height 30
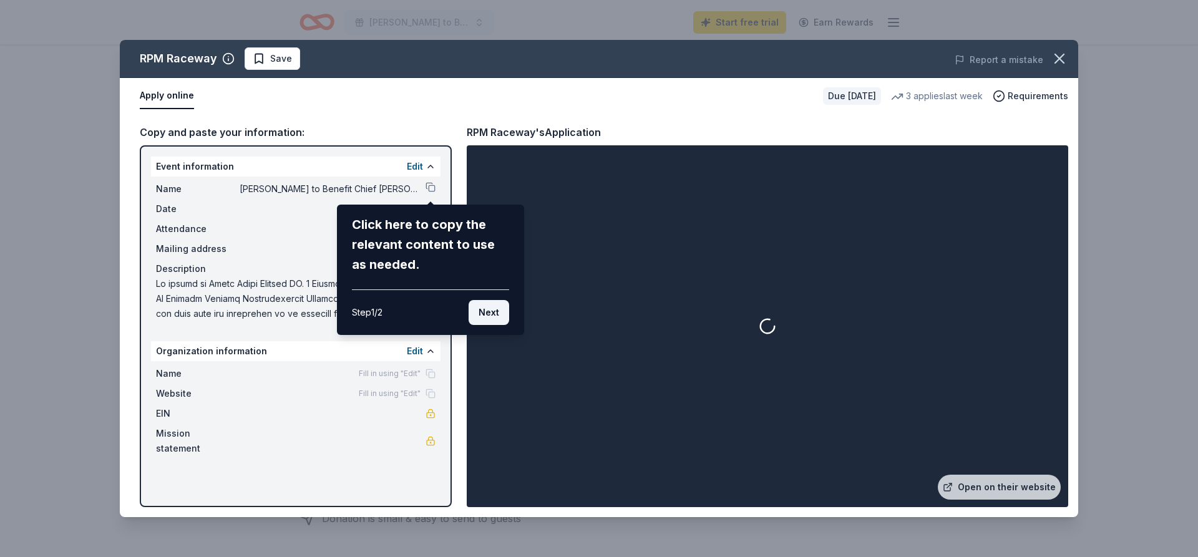
click at [498, 313] on button "Next" at bounding box center [489, 312] width 41 height 25
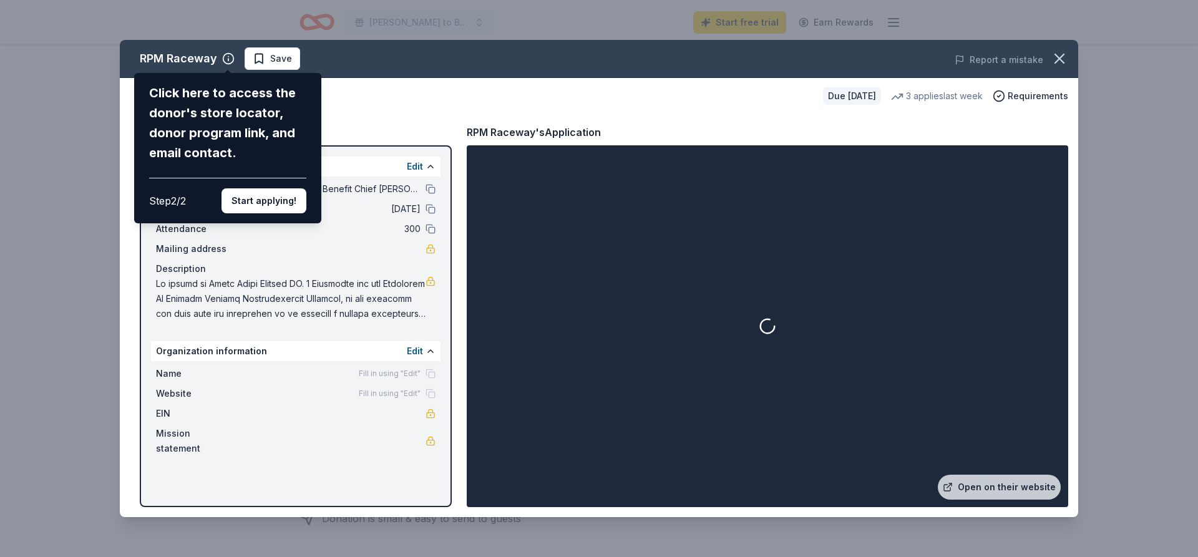
click at [325, 307] on div "RPM Raceway Click here to access the donor's store locator, donor program link,…" at bounding box center [599, 278] width 959 height 477
click at [1062, 60] on icon "button" at bounding box center [1059, 58] width 17 height 17
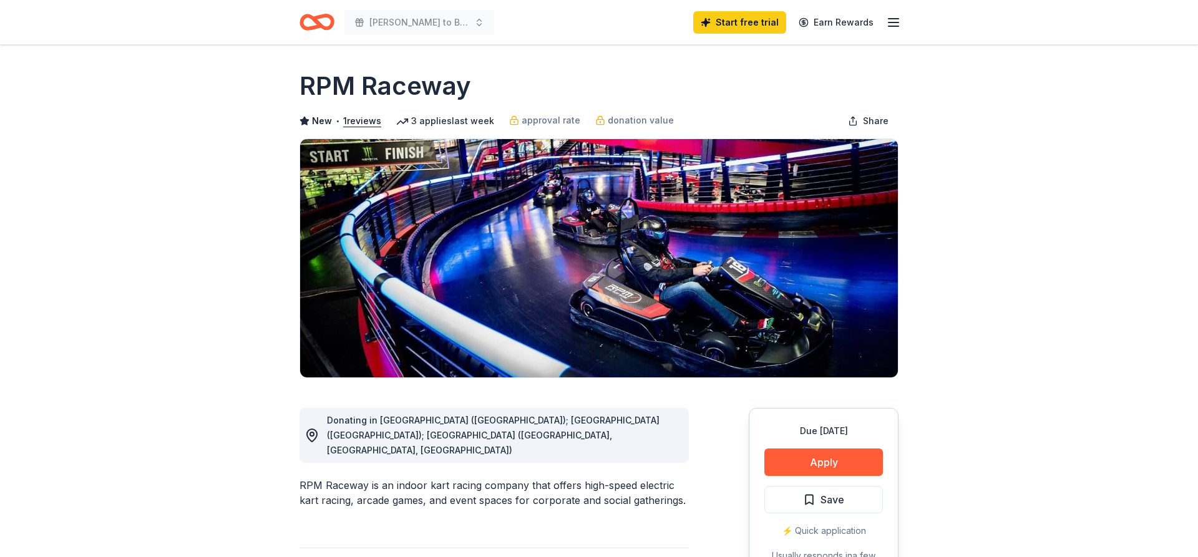
scroll to position [0, 0]
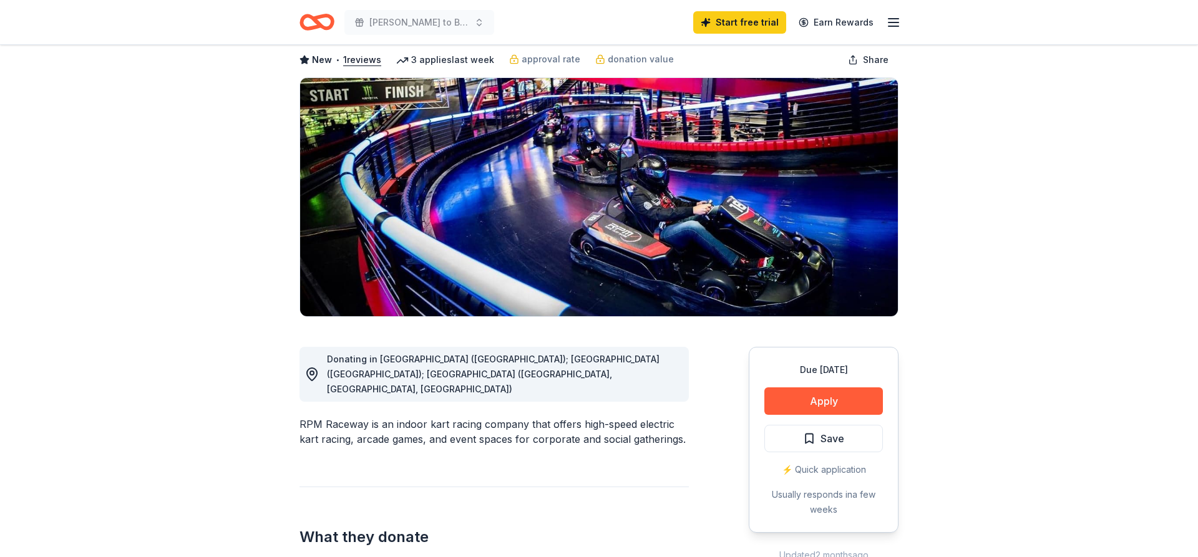
scroll to position [64, 0]
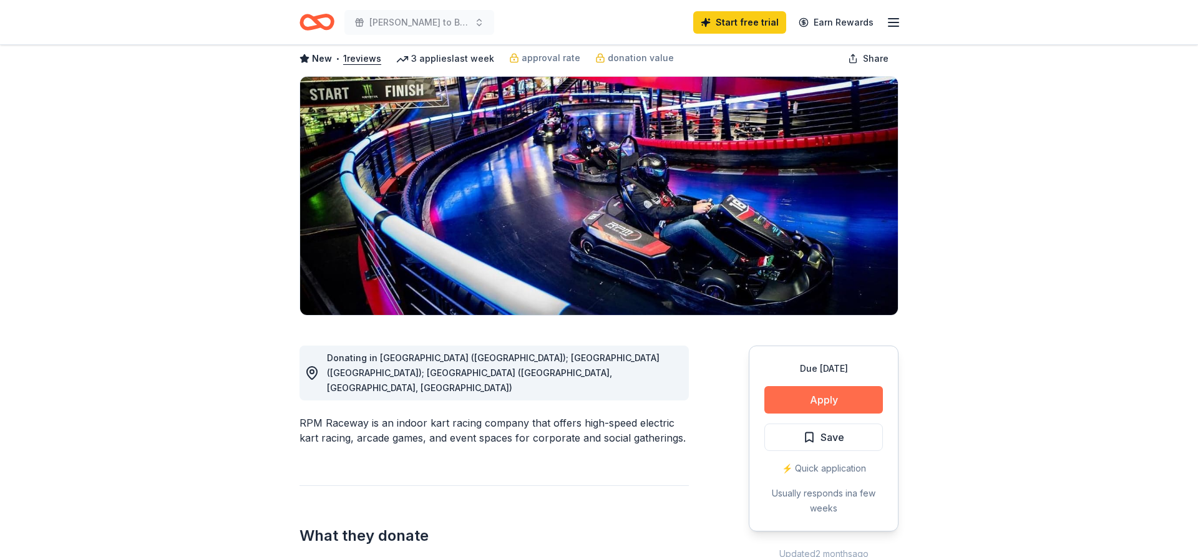
click at [847, 394] on button "Apply" at bounding box center [823, 399] width 119 height 27
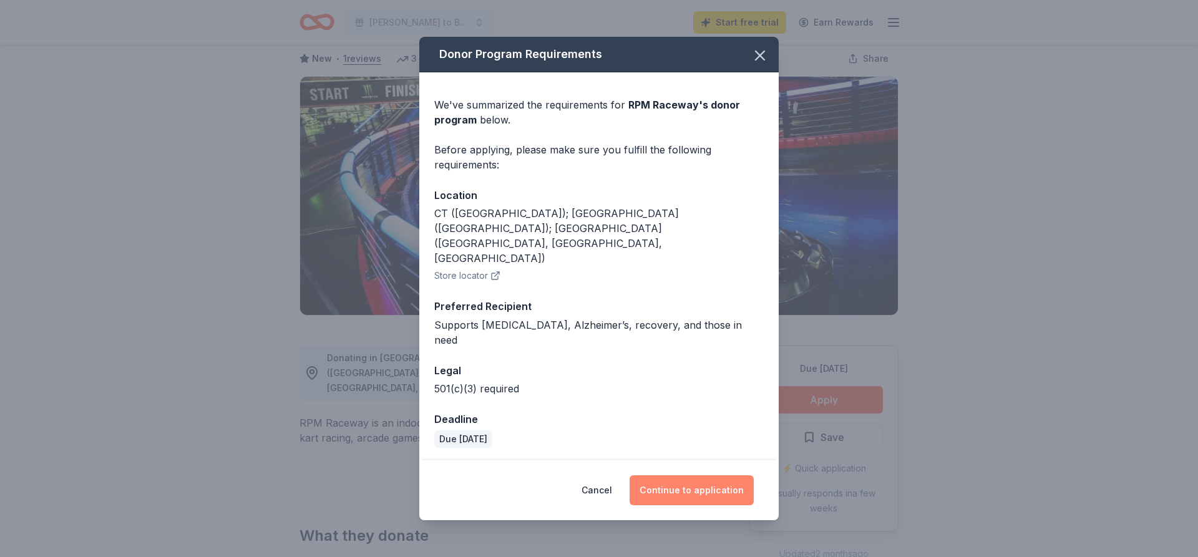
click at [740, 476] on button "Continue to application" at bounding box center [692, 491] width 124 height 30
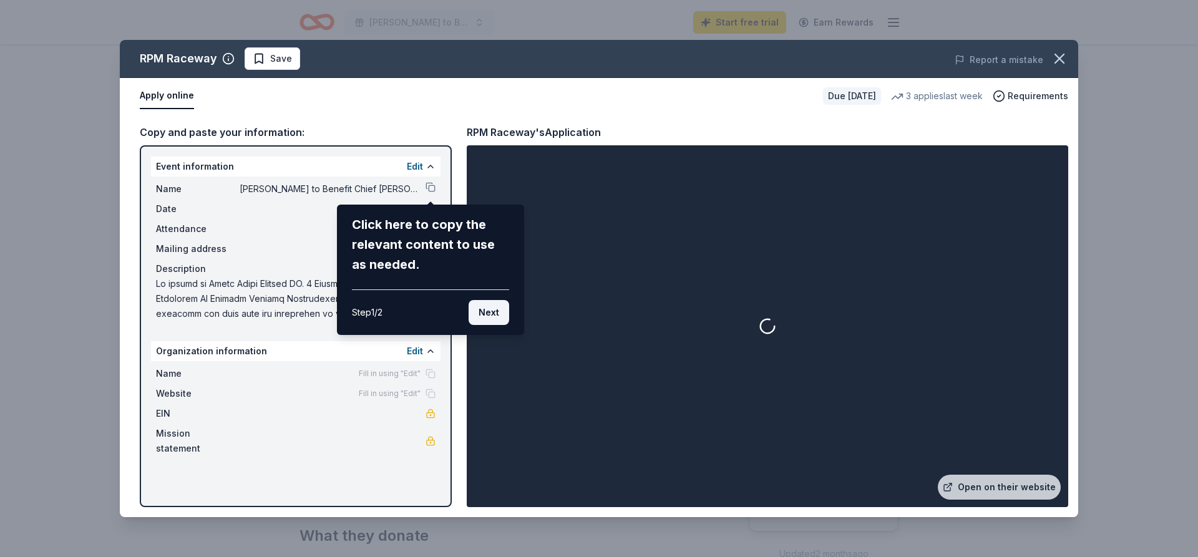
click at [494, 316] on button "Next" at bounding box center [489, 312] width 41 height 25
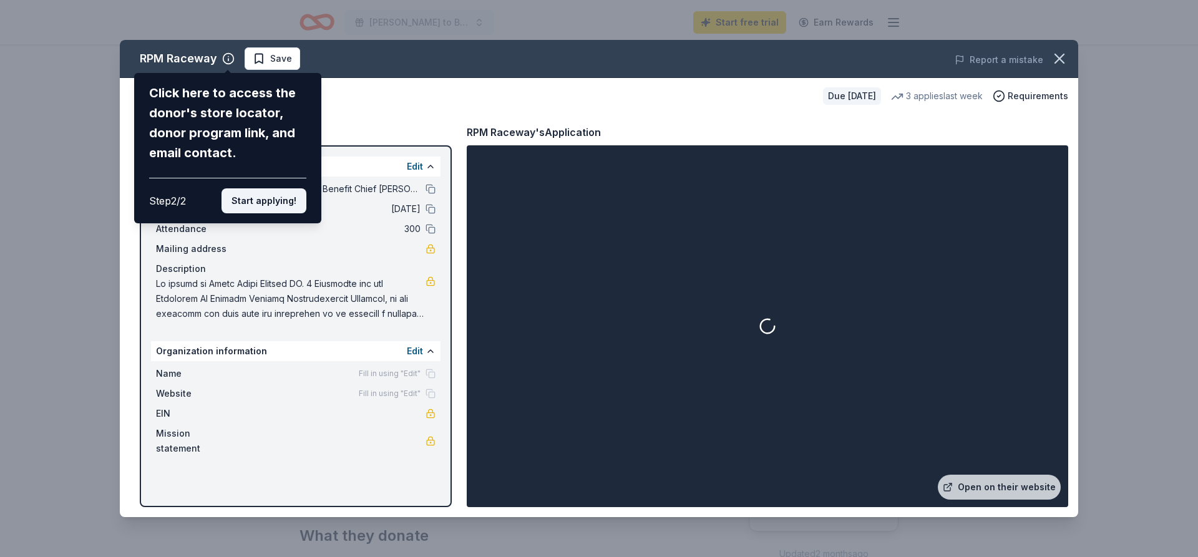
click at [274, 188] on button "Start applying!" at bounding box center [264, 200] width 85 height 25
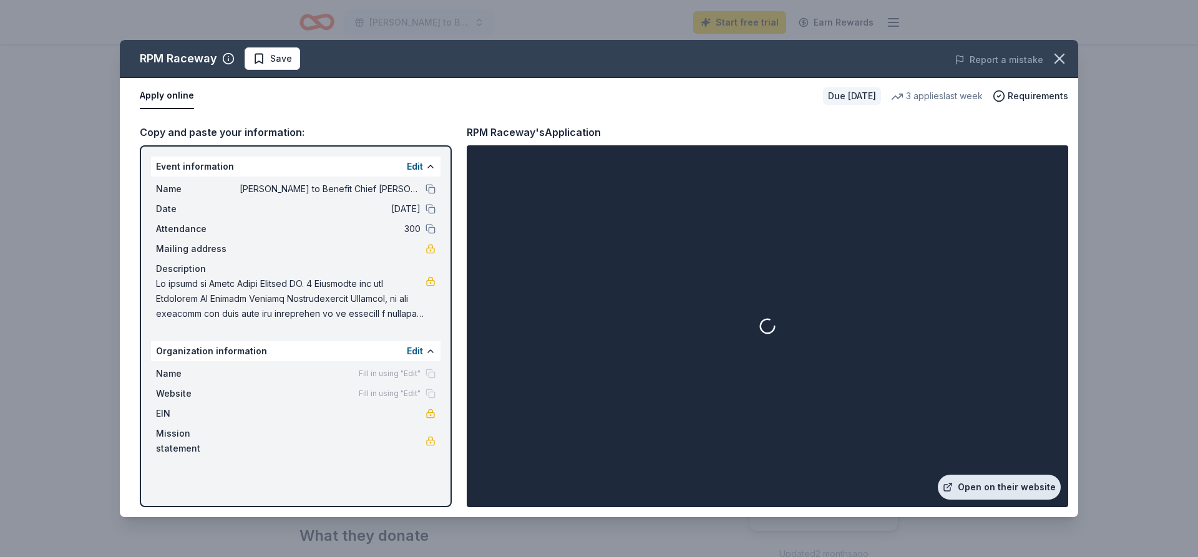
click at [1012, 486] on link "Open on their website" at bounding box center [999, 487] width 123 height 25
click at [270, 52] on span "Save" at bounding box center [281, 58] width 22 height 15
click at [1062, 63] on icon "button" at bounding box center [1059, 58] width 17 height 17
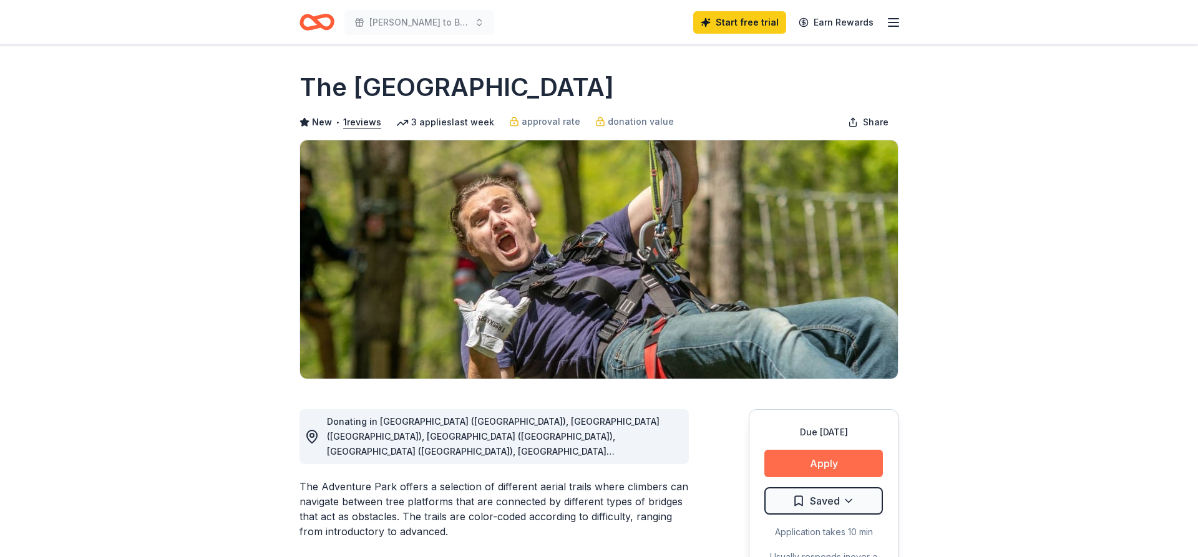
click at [824, 460] on button "Apply" at bounding box center [823, 463] width 119 height 27
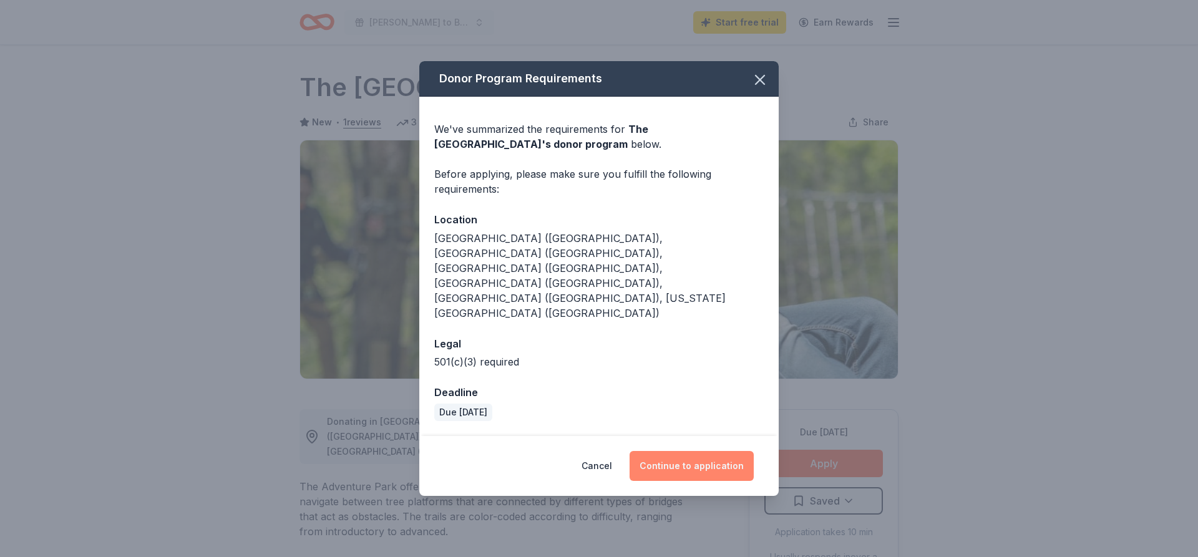
click at [698, 451] on button "Continue to application" at bounding box center [692, 466] width 124 height 30
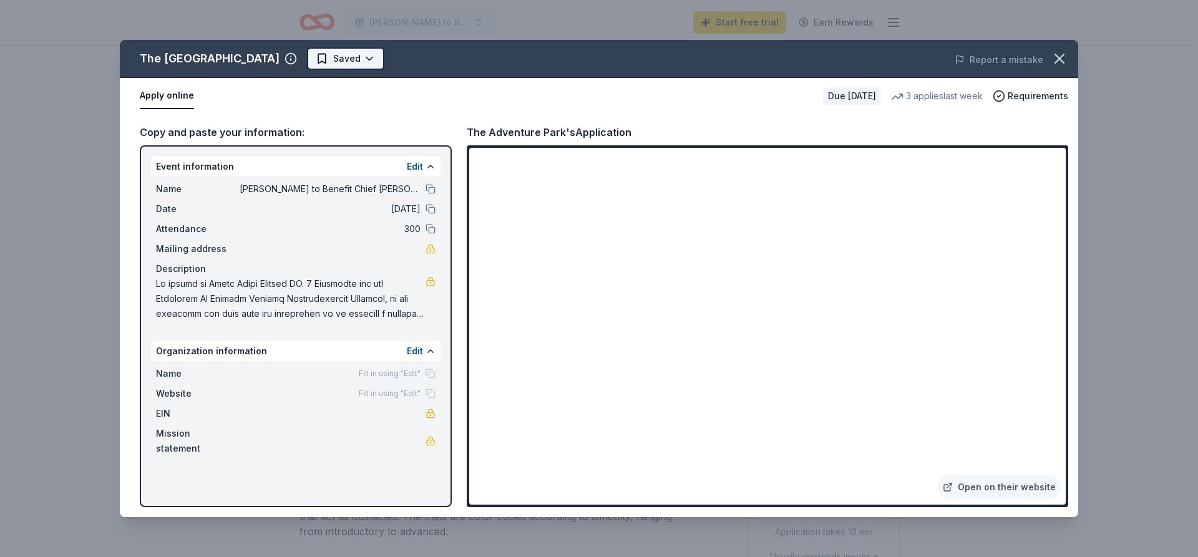
click at [343, 57] on html "Ziti Dinner to Benefit Chief Daniel Mudry Start free trial Earn Rewards Due in …" at bounding box center [599, 278] width 1198 height 557
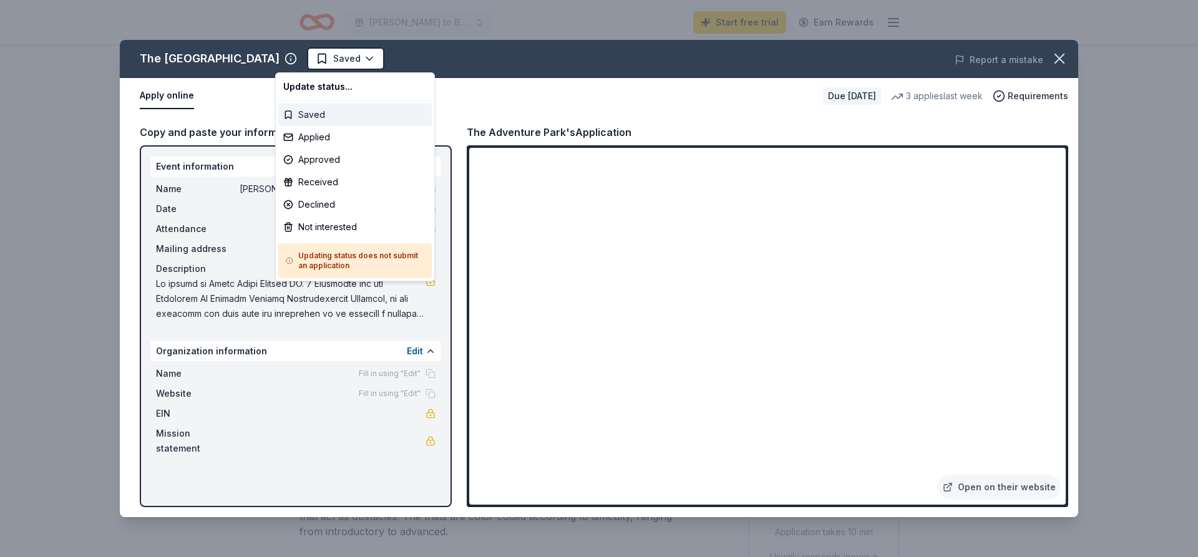
click at [314, 117] on div "Saved" at bounding box center [355, 115] width 154 height 22
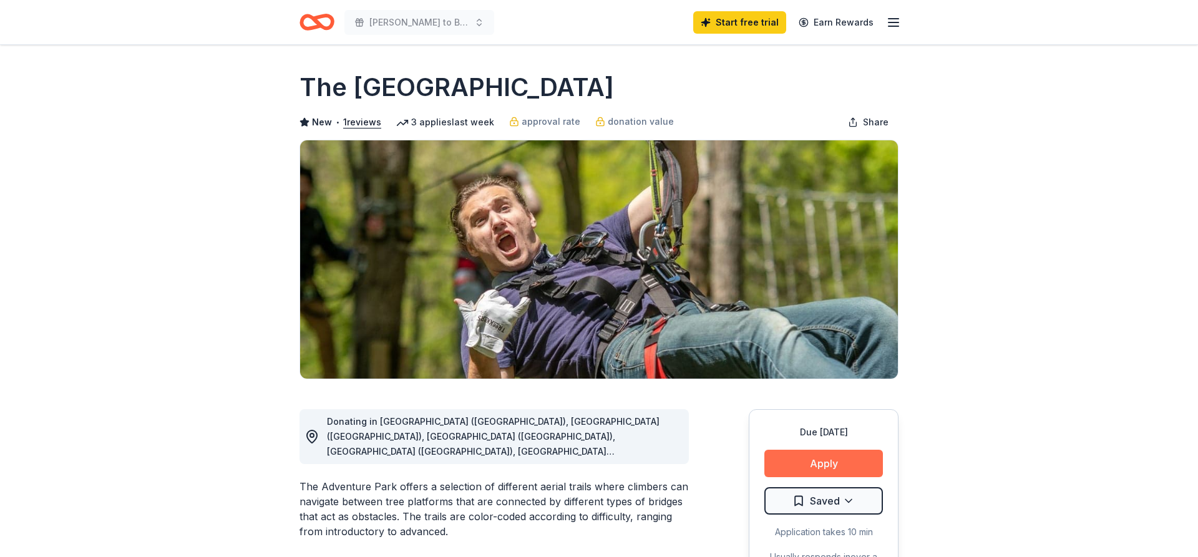
click at [839, 475] on button "Apply" at bounding box center [823, 463] width 119 height 27
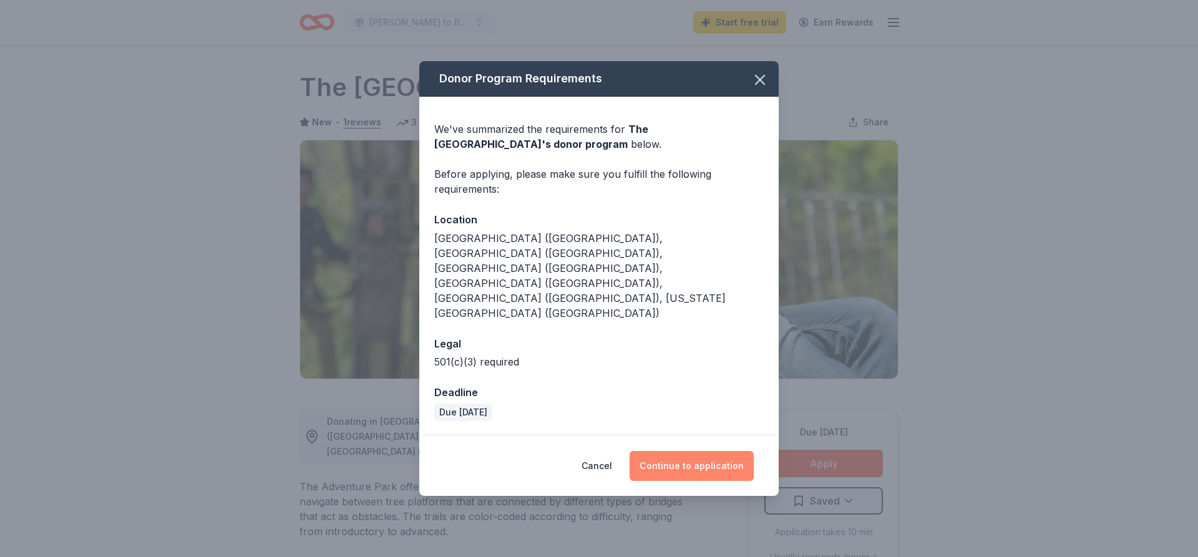
click at [670, 451] on button "Continue to application" at bounding box center [692, 466] width 124 height 30
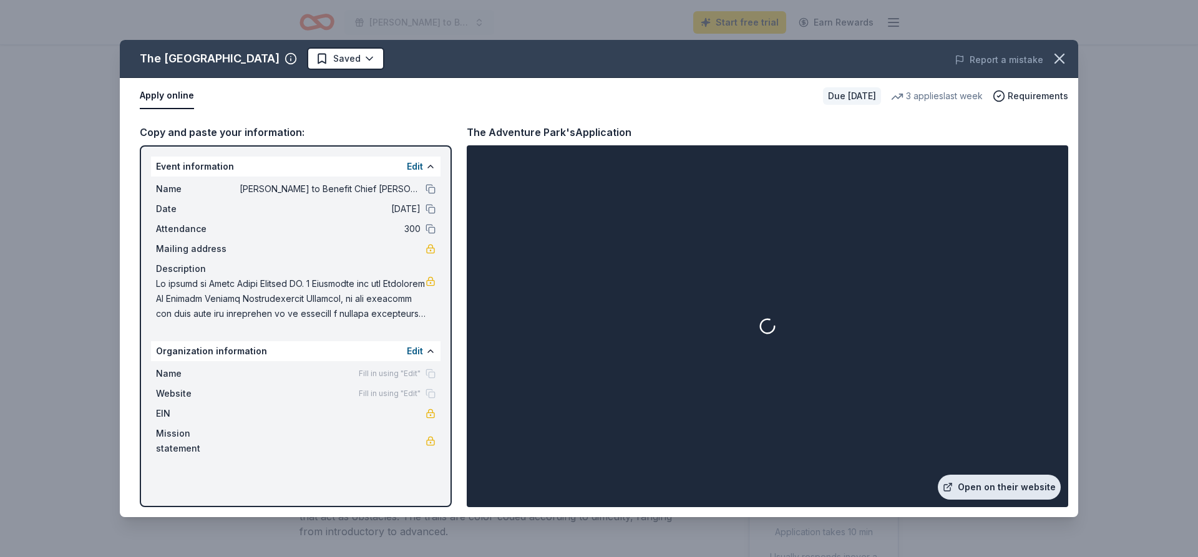
click at [1033, 491] on link "Open on their website" at bounding box center [999, 487] width 123 height 25
click at [990, 486] on link "Open on their website" at bounding box center [999, 487] width 123 height 25
